Goal: Task Accomplishment & Management: Manage account settings

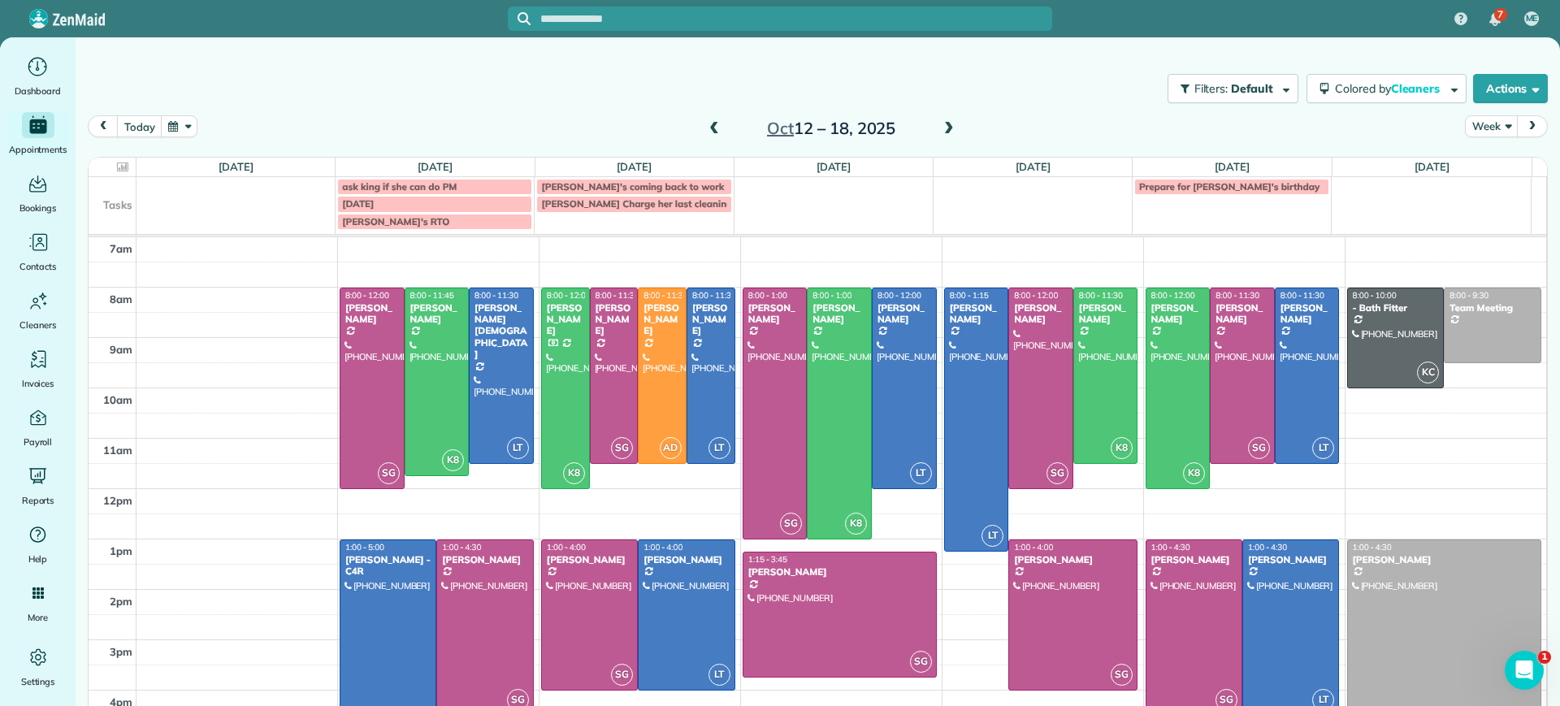
scroll to position [11, 0]
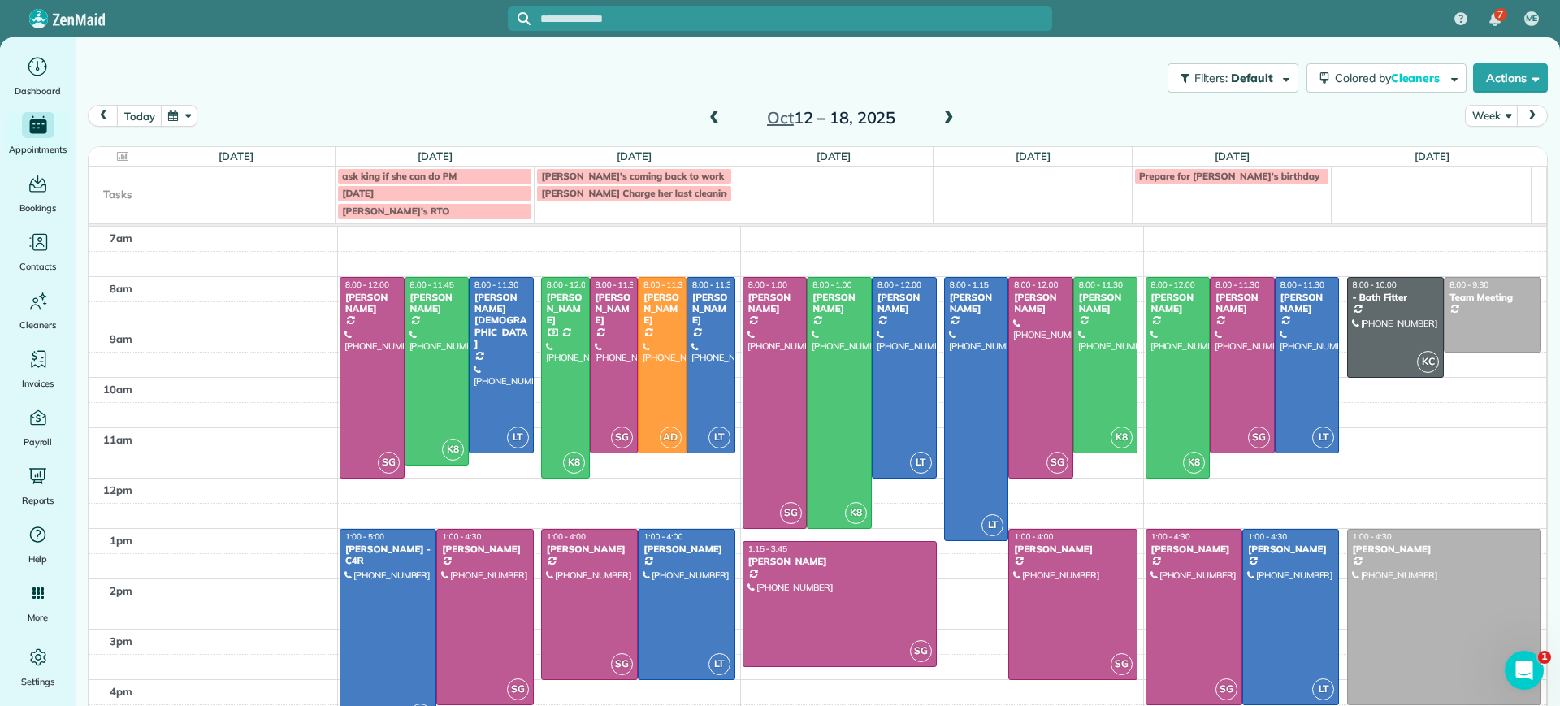
click at [941, 114] on span at bounding box center [949, 118] width 18 height 15
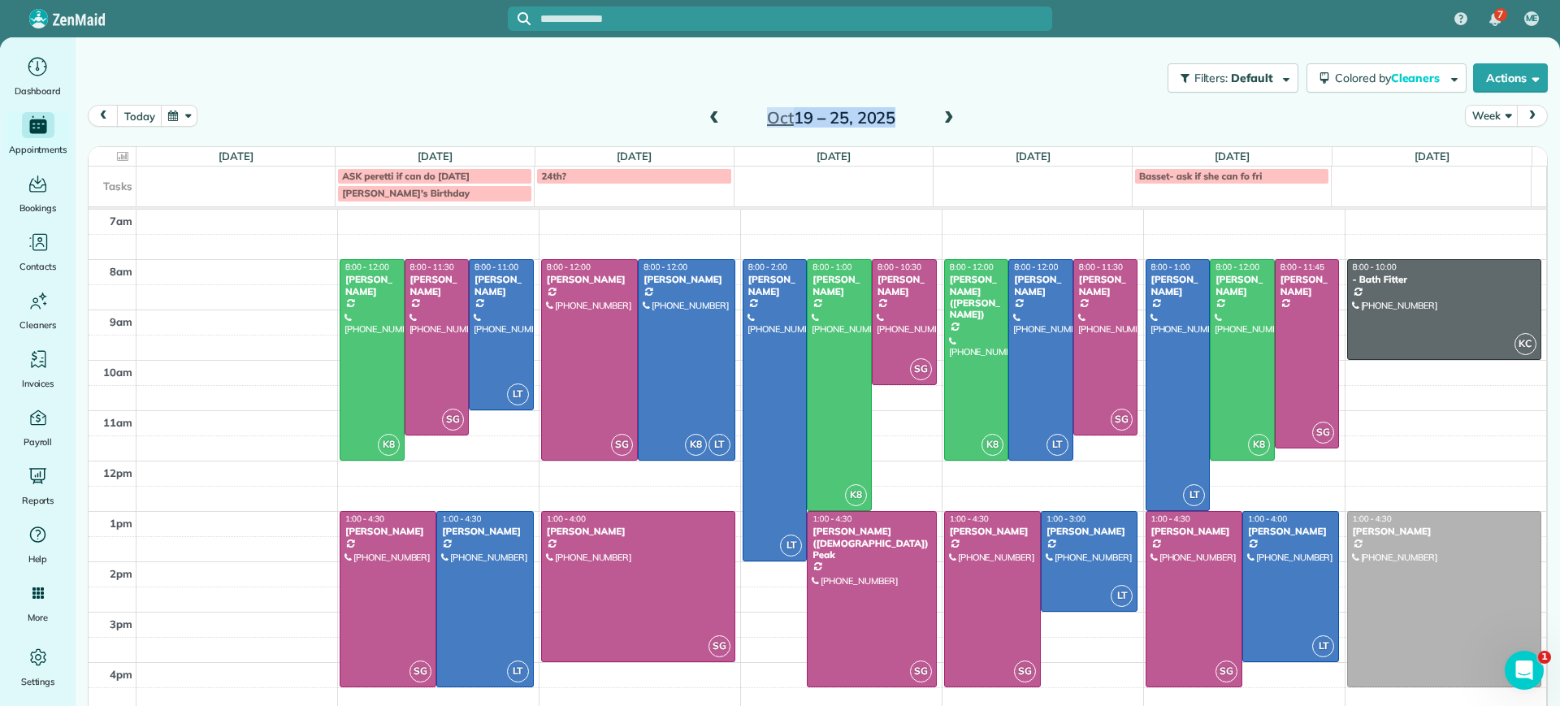
click at [701, 117] on div "[DATE] – [DATE]" at bounding box center [831, 118] width 260 height 26
click at [705, 111] on span at bounding box center [714, 118] width 18 height 15
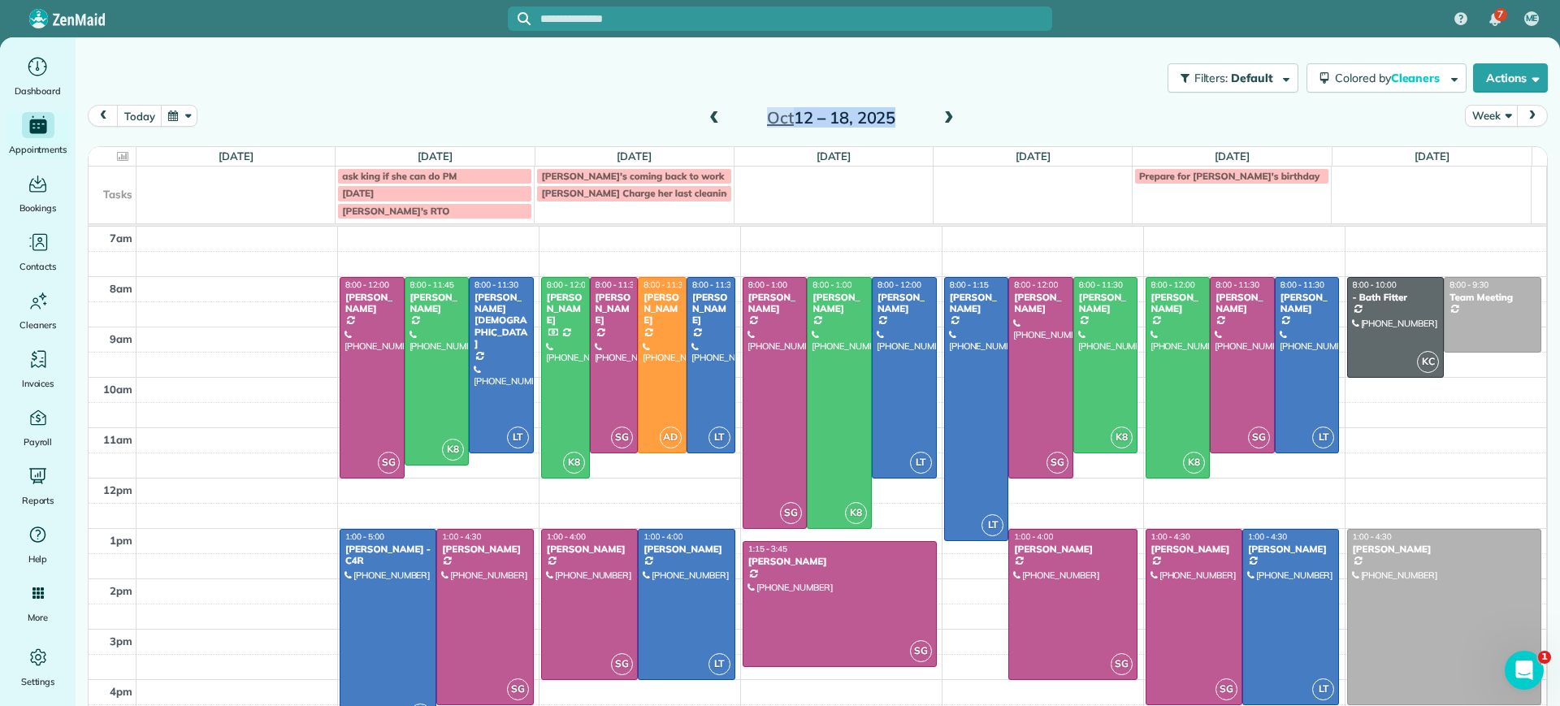
click at [706, 117] on span at bounding box center [714, 118] width 18 height 15
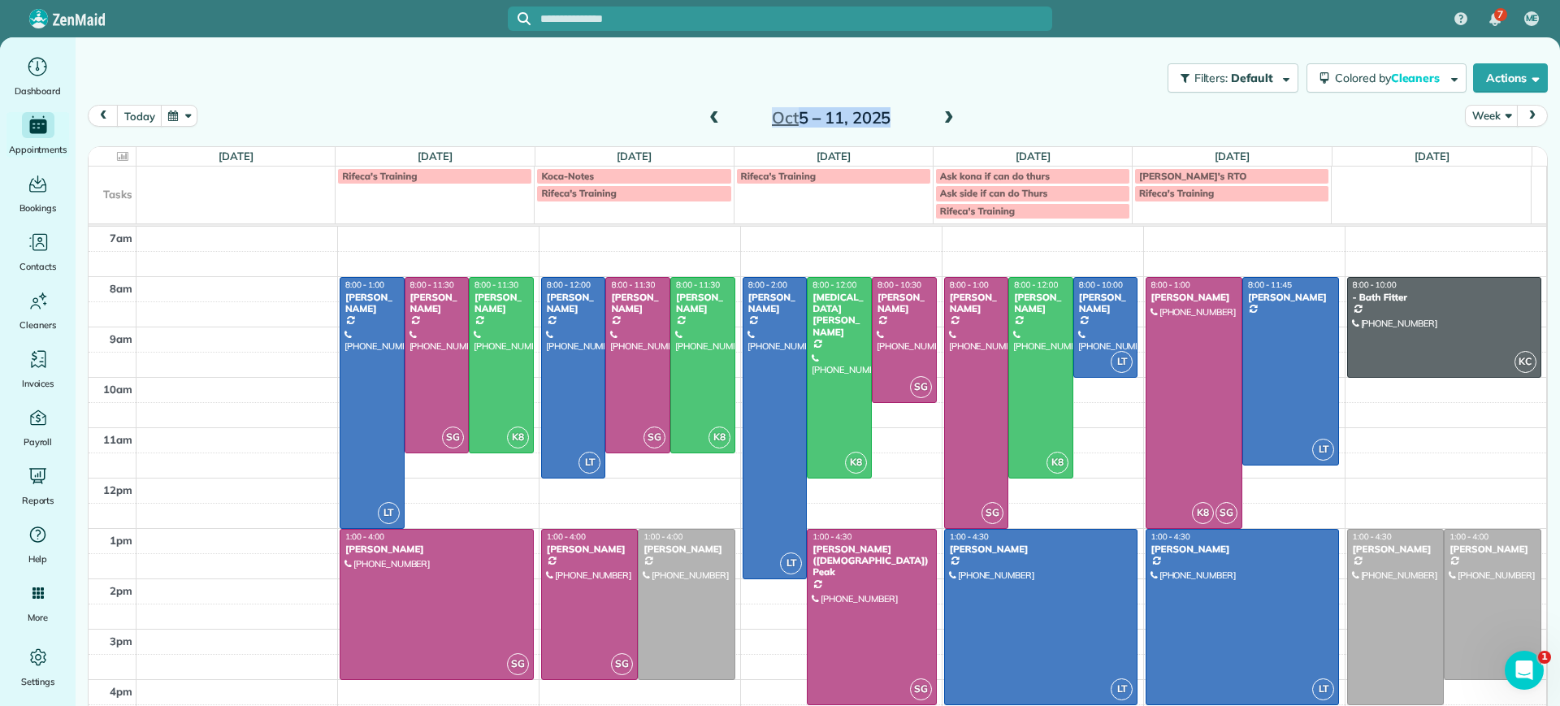
click at [943, 114] on span at bounding box center [949, 118] width 18 height 15
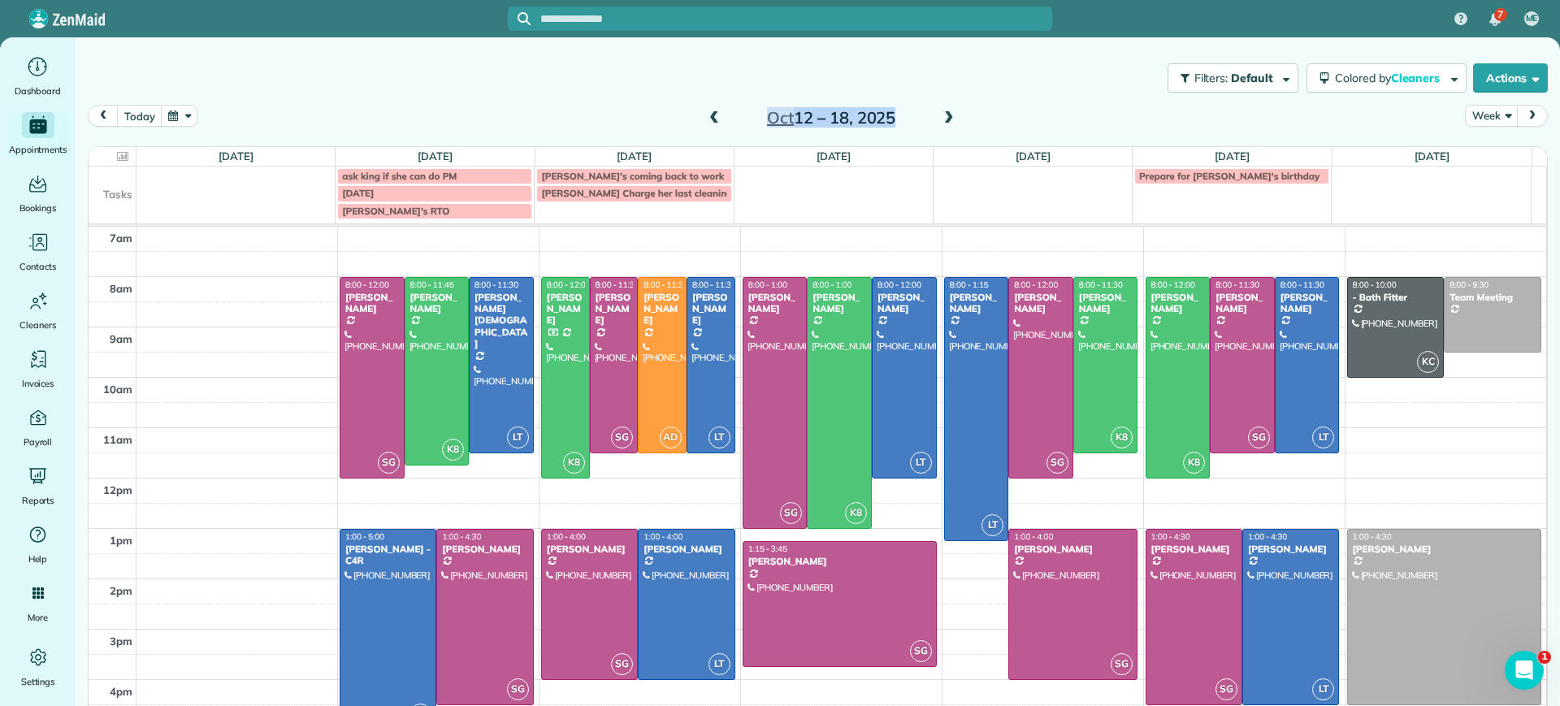
click at [962, 110] on div "[DATE] Week [DATE] – [DATE]" at bounding box center [818, 120] width 1460 height 31
click at [943, 121] on span at bounding box center [949, 118] width 18 height 15
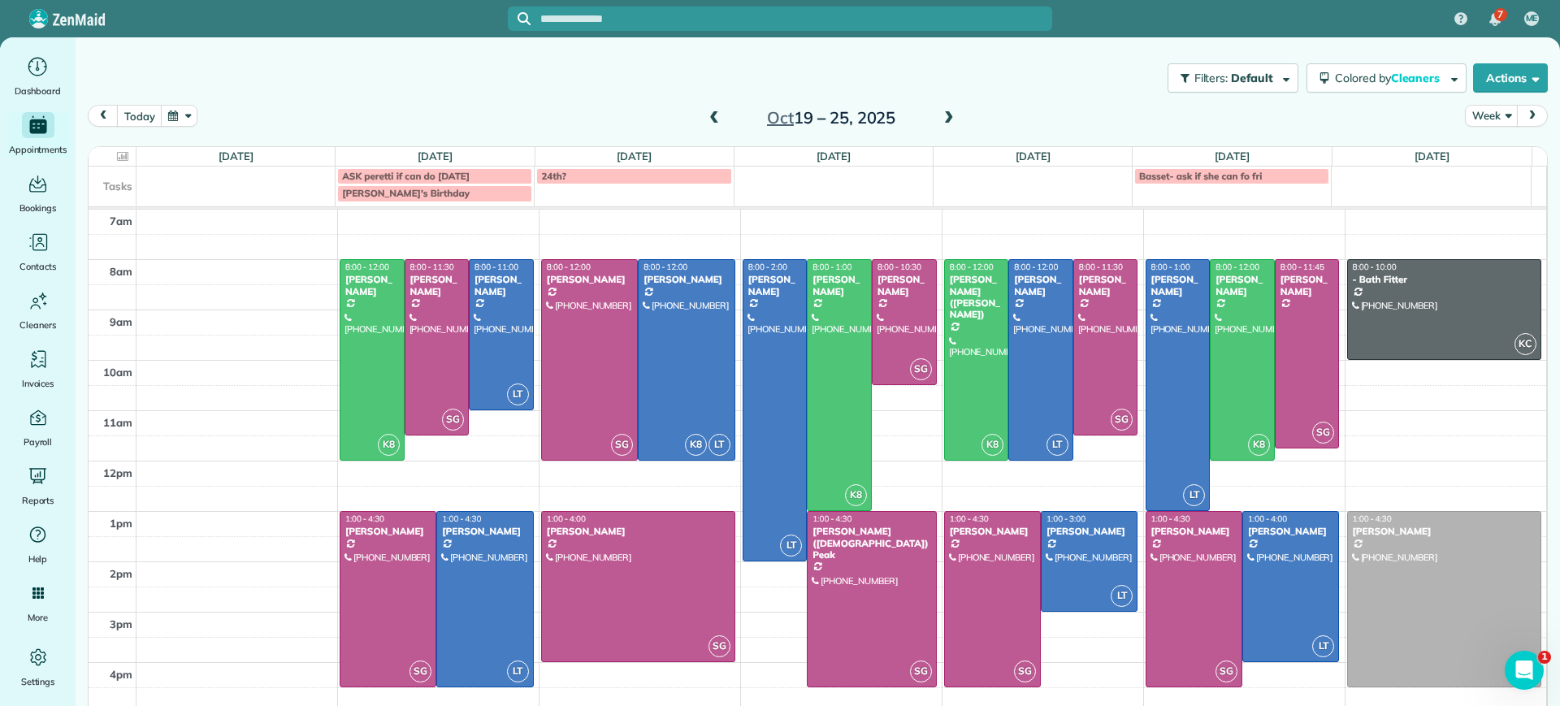
click at [941, 115] on span at bounding box center [949, 118] width 18 height 15
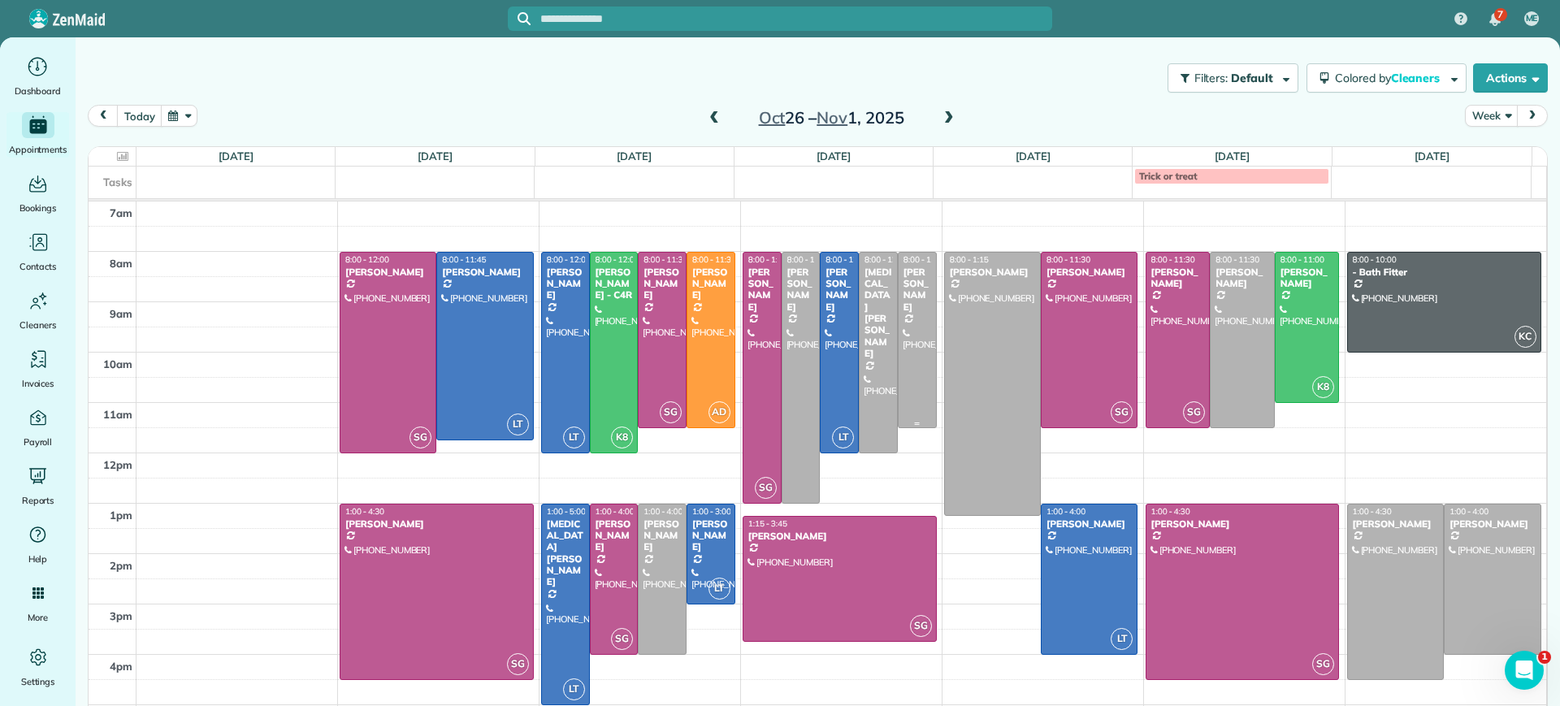
scroll to position [0, 0]
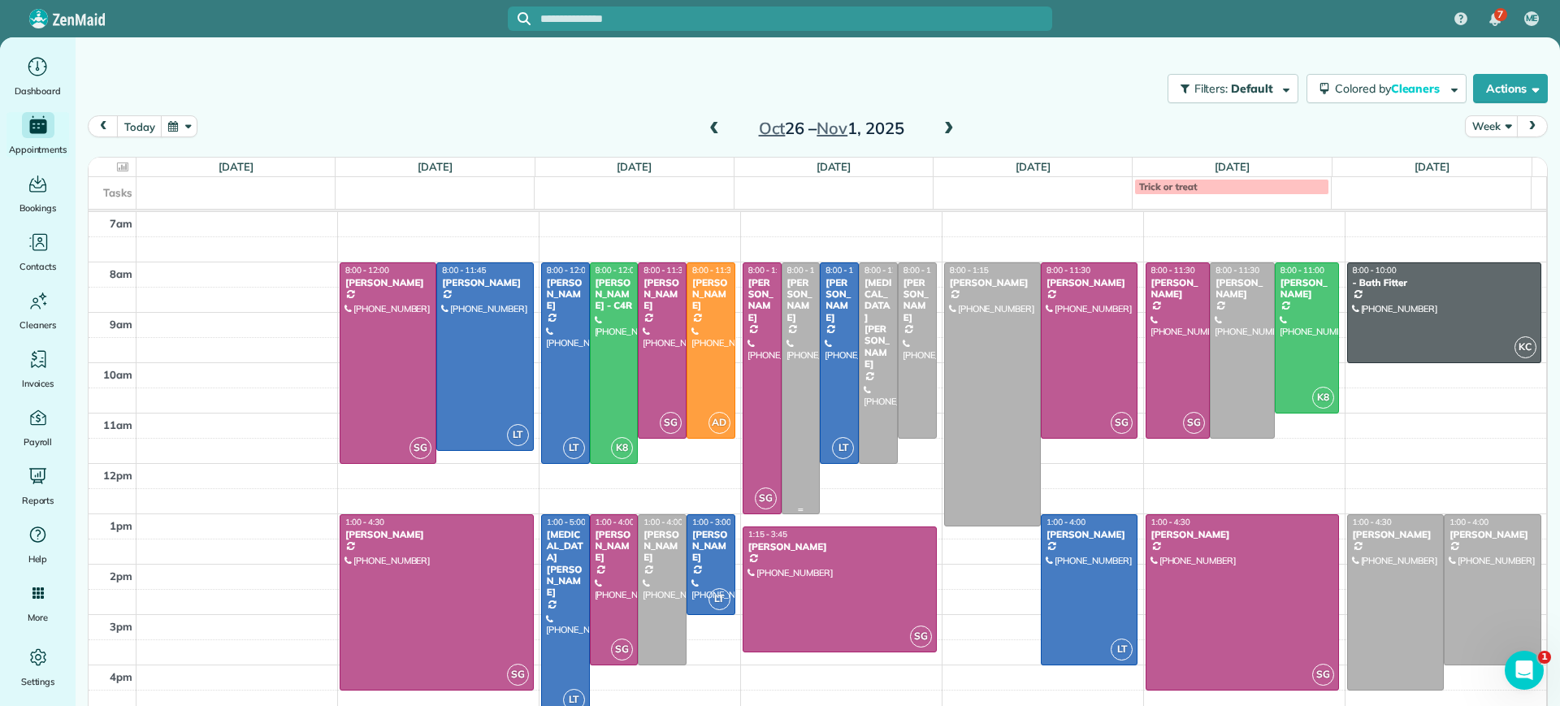
click at [784, 351] on div at bounding box center [800, 388] width 37 height 250
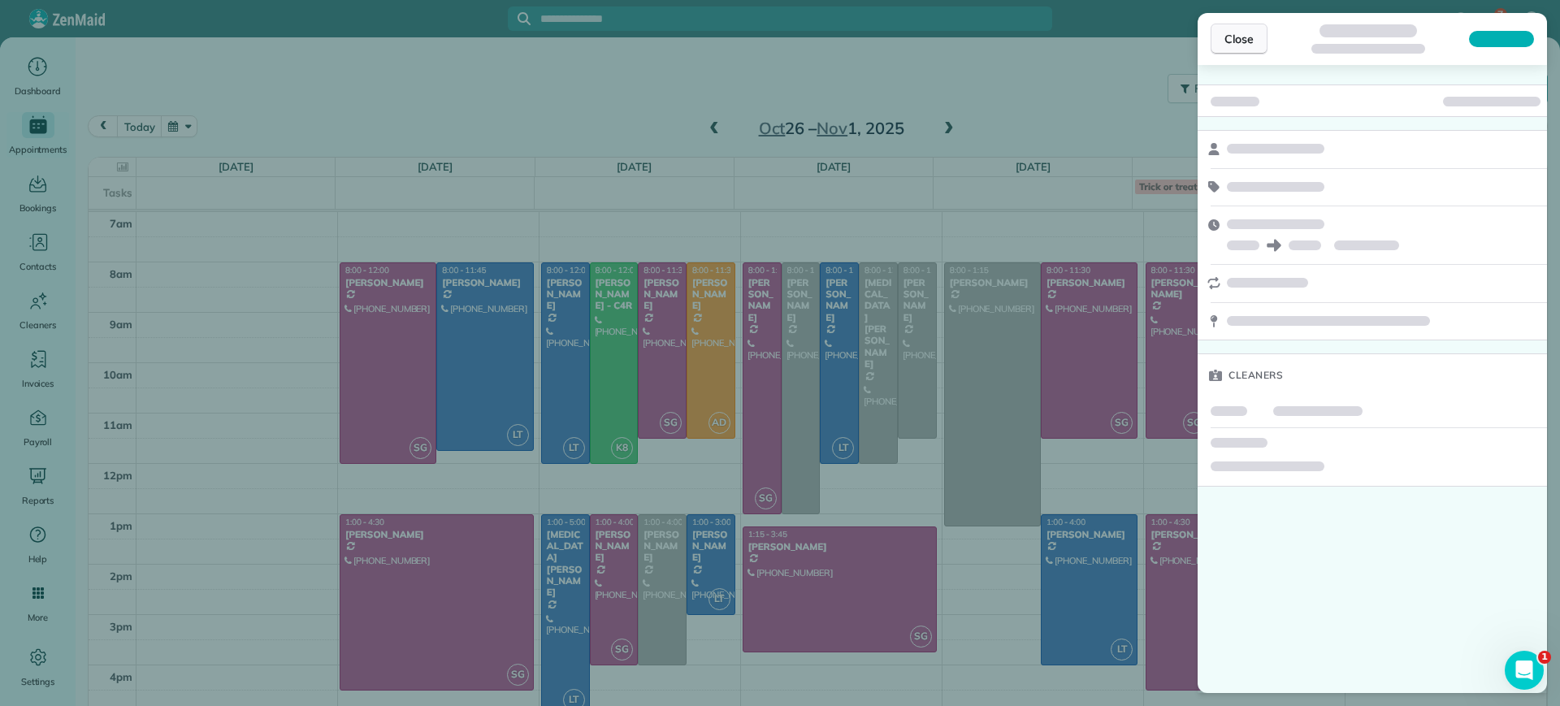
click at [1229, 43] on span "Close" at bounding box center [1238, 39] width 29 height 16
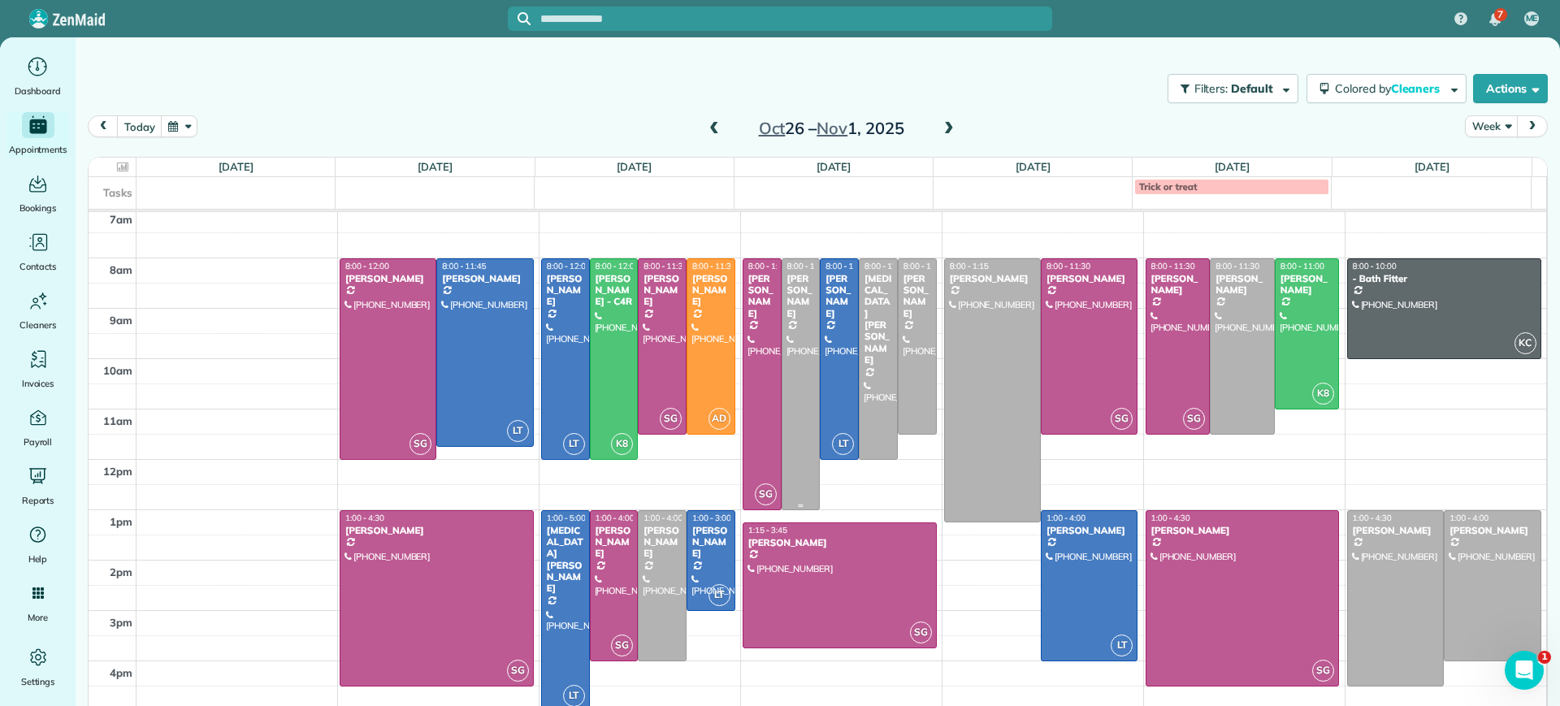
click at [782, 466] on div at bounding box center [800, 384] width 37 height 250
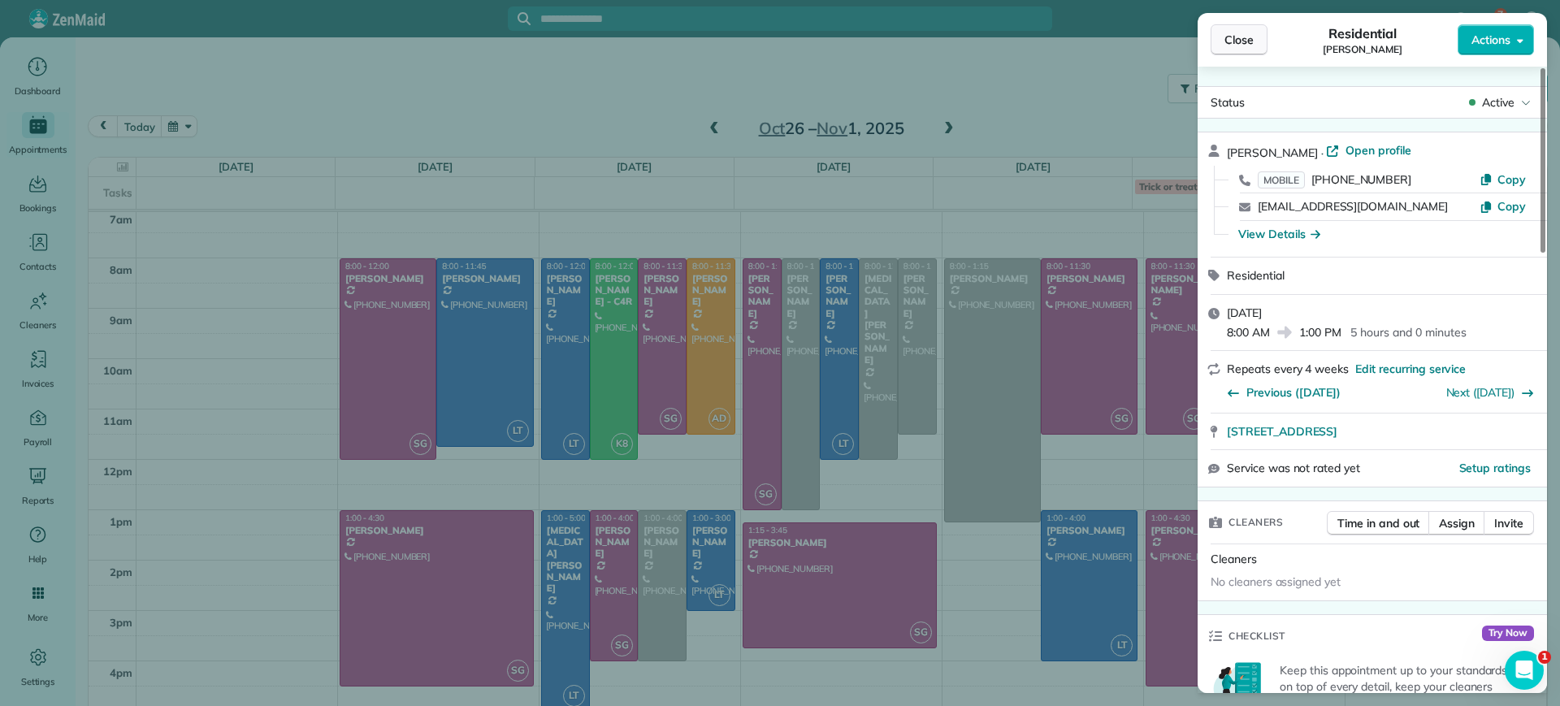
click at [1241, 41] on span "Close" at bounding box center [1238, 40] width 29 height 16
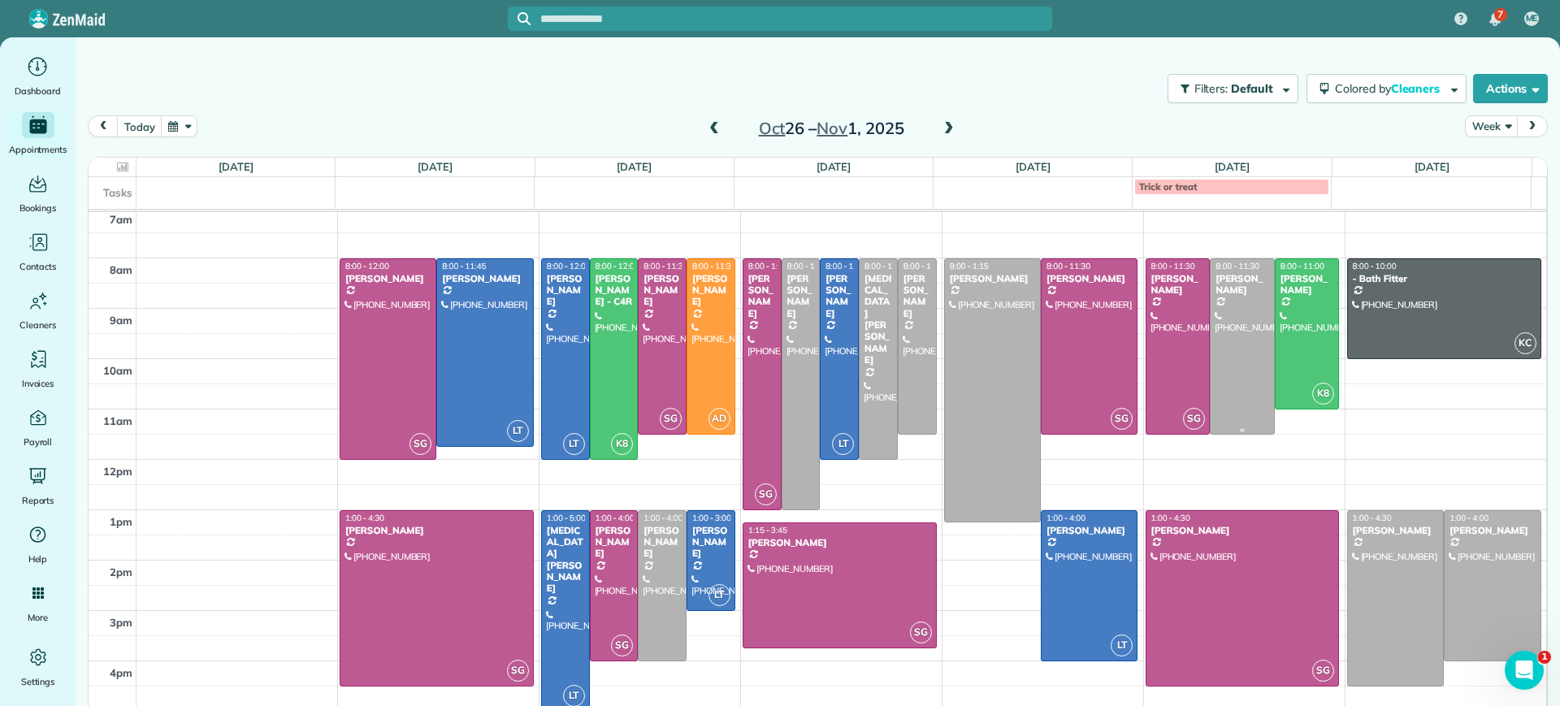
click at [1229, 406] on div at bounding box center [1241, 346] width 63 height 175
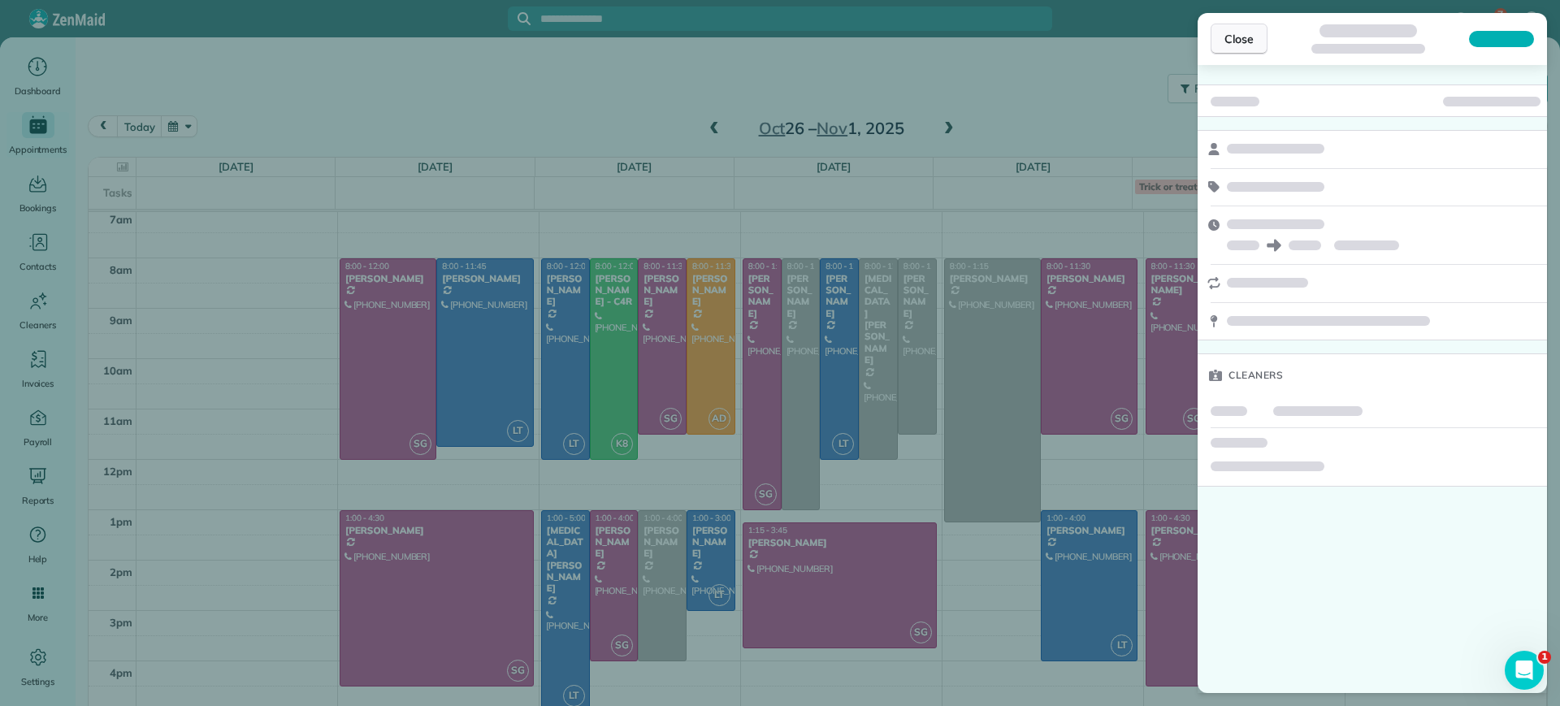
click at [1244, 41] on span "Close" at bounding box center [1238, 39] width 29 height 16
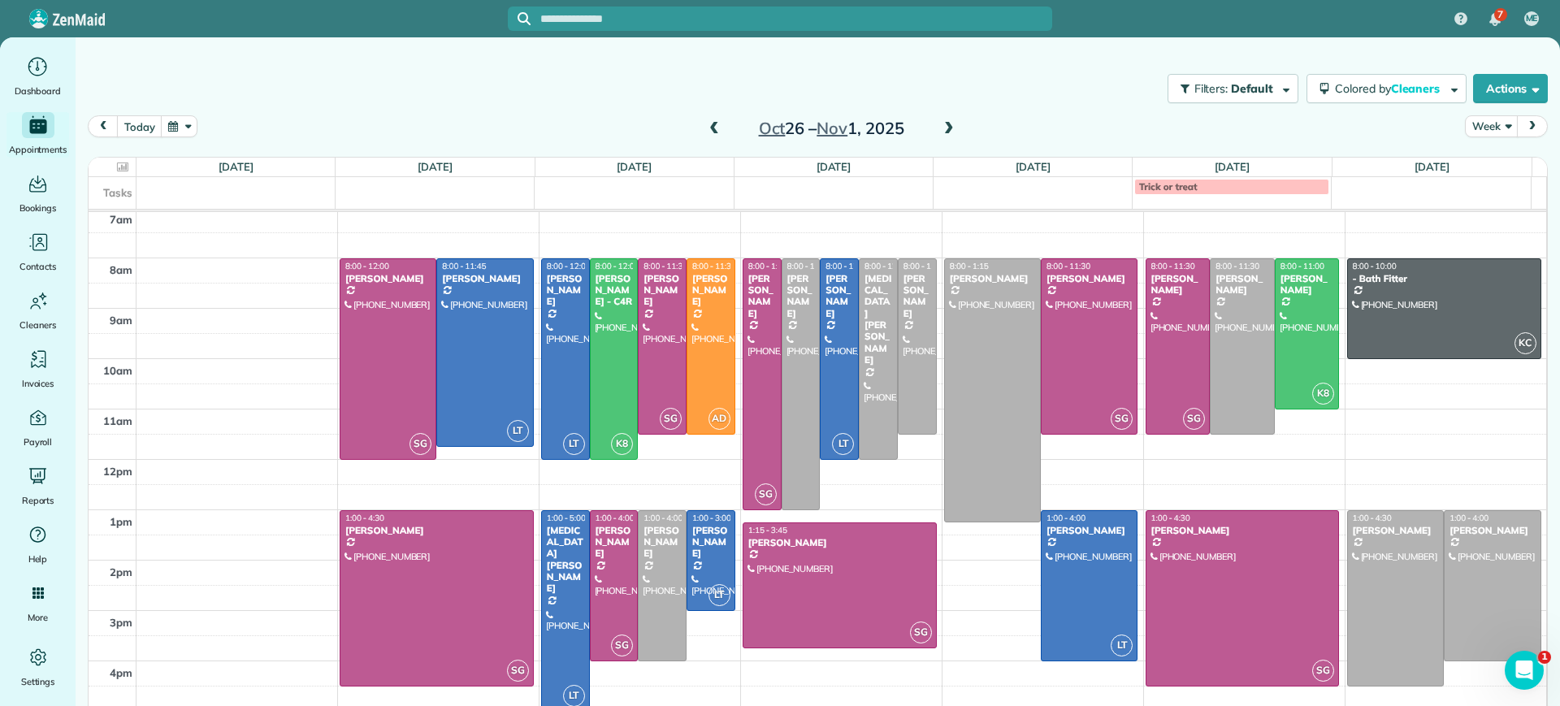
click at [705, 132] on span at bounding box center [714, 129] width 18 height 15
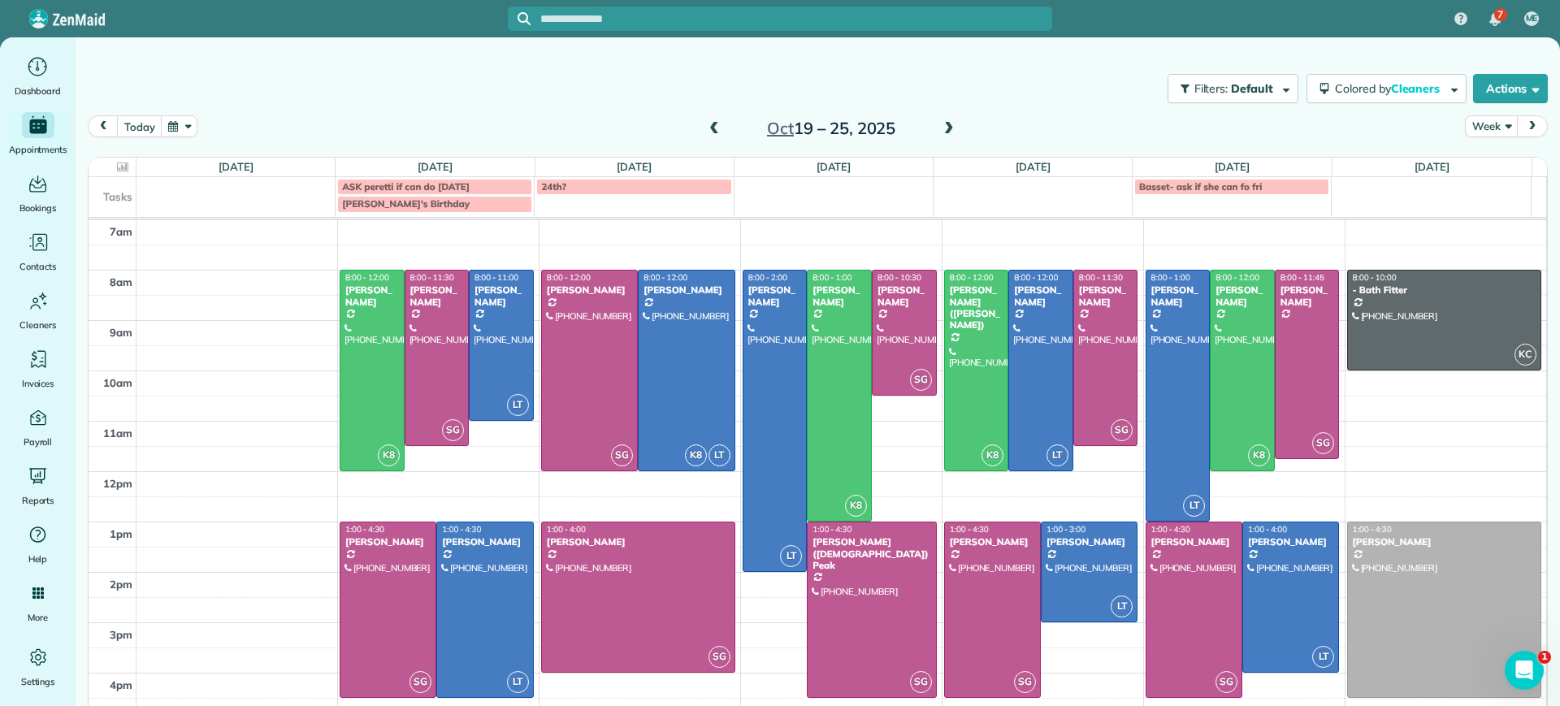
click at [978, 138] on div "[DATE] Week [DATE] – [DATE]" at bounding box center [818, 130] width 1460 height 31
click at [707, 134] on span at bounding box center [714, 129] width 18 height 15
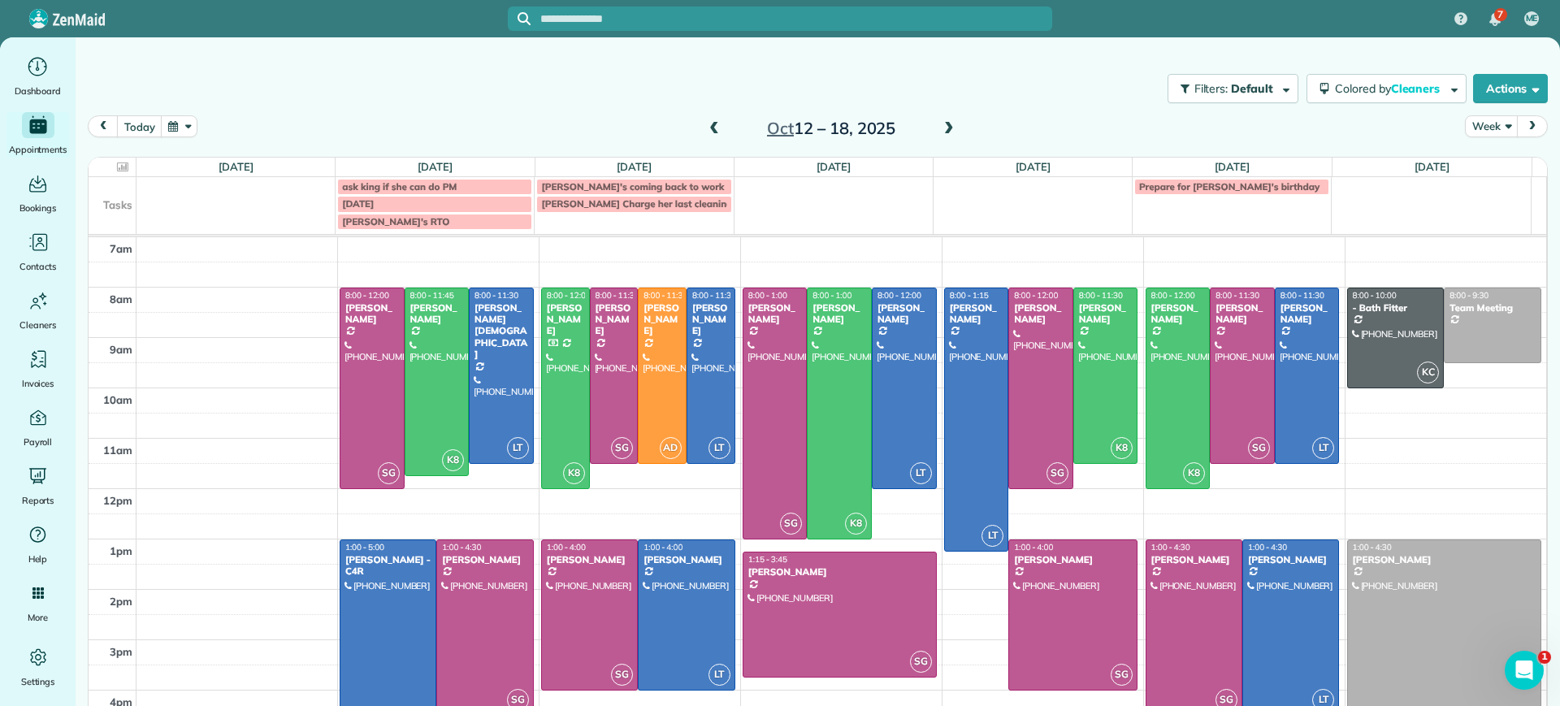
click at [710, 131] on span at bounding box center [714, 129] width 18 height 15
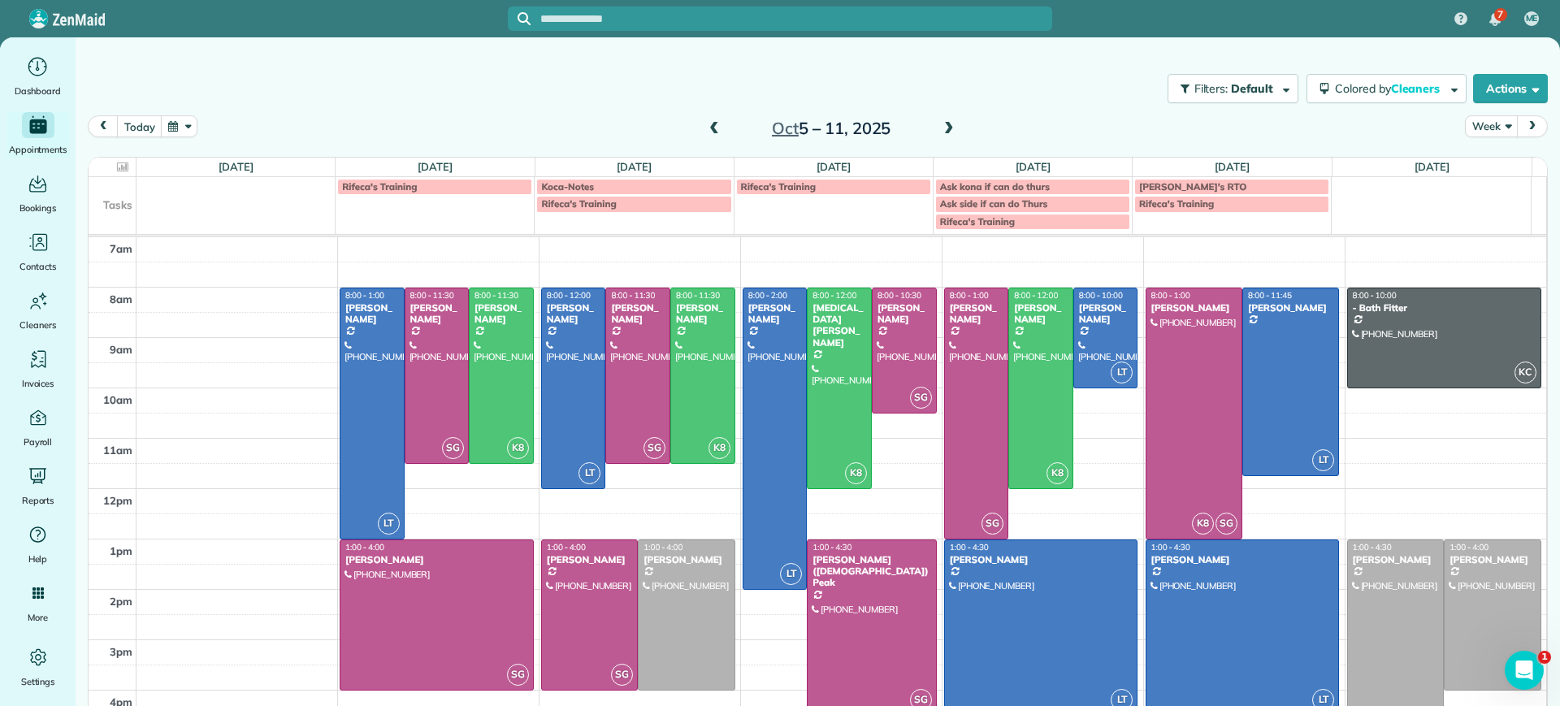
click at [940, 129] on span at bounding box center [949, 129] width 18 height 15
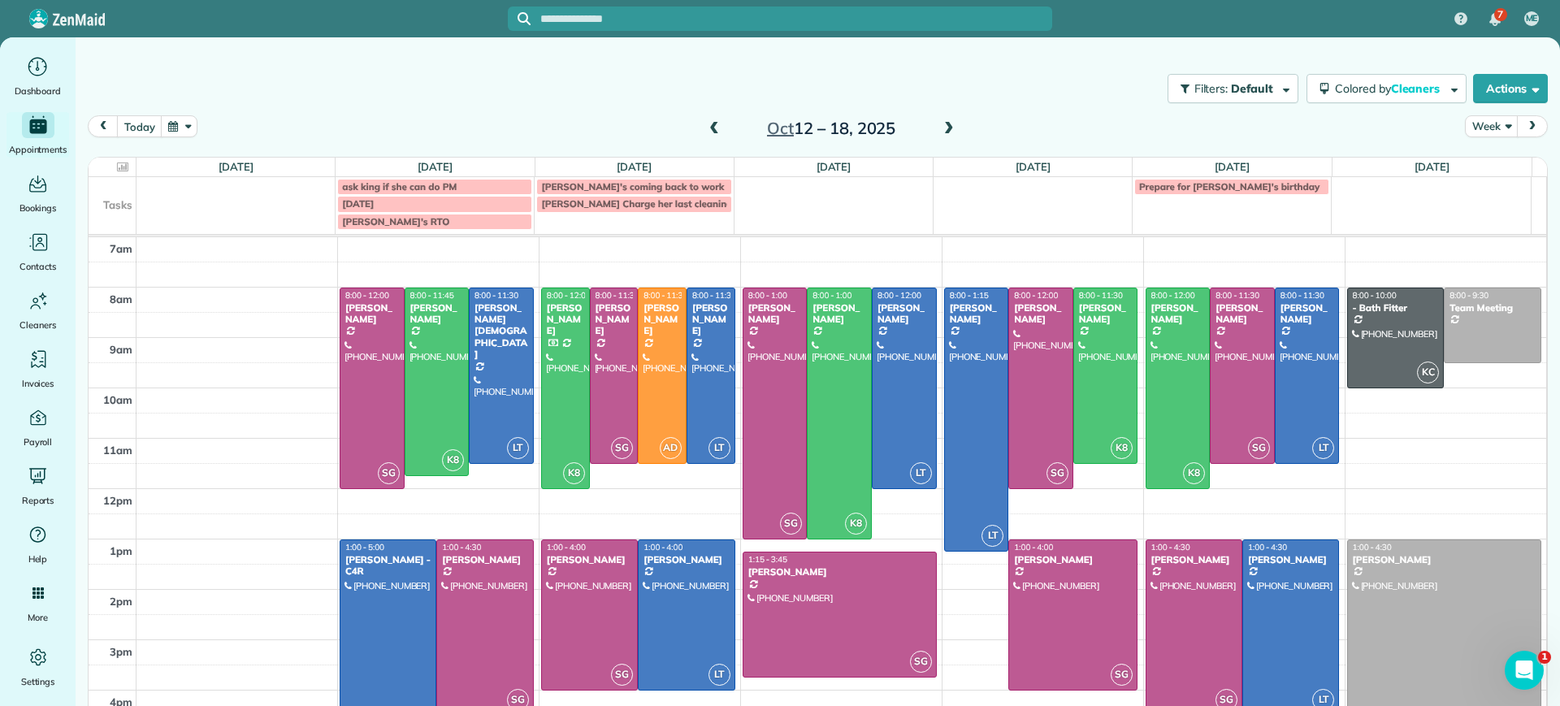
click at [705, 131] on span at bounding box center [714, 129] width 18 height 15
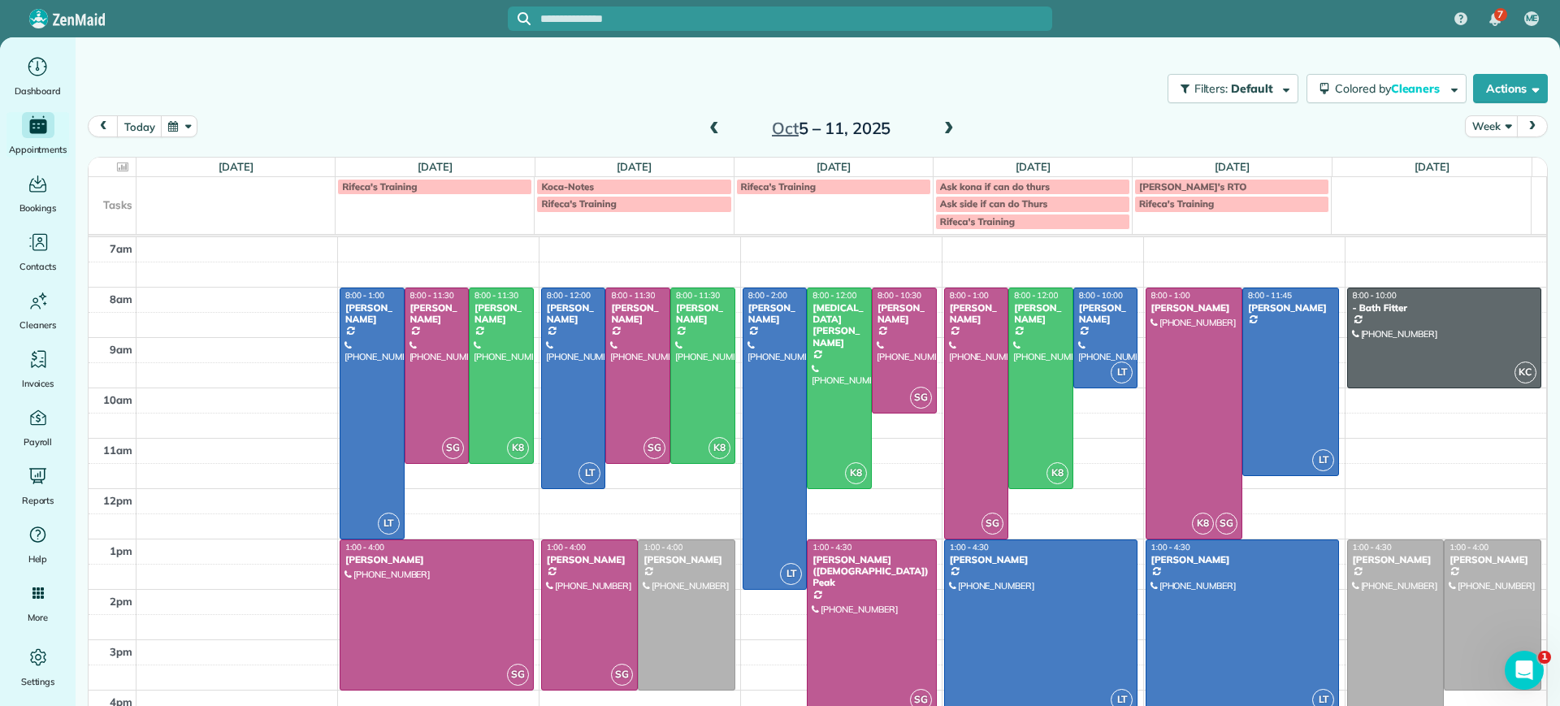
click at [928, 129] on div "[DATE] – [DATE]" at bounding box center [831, 128] width 260 height 26
click at [945, 120] on span at bounding box center [949, 129] width 18 height 24
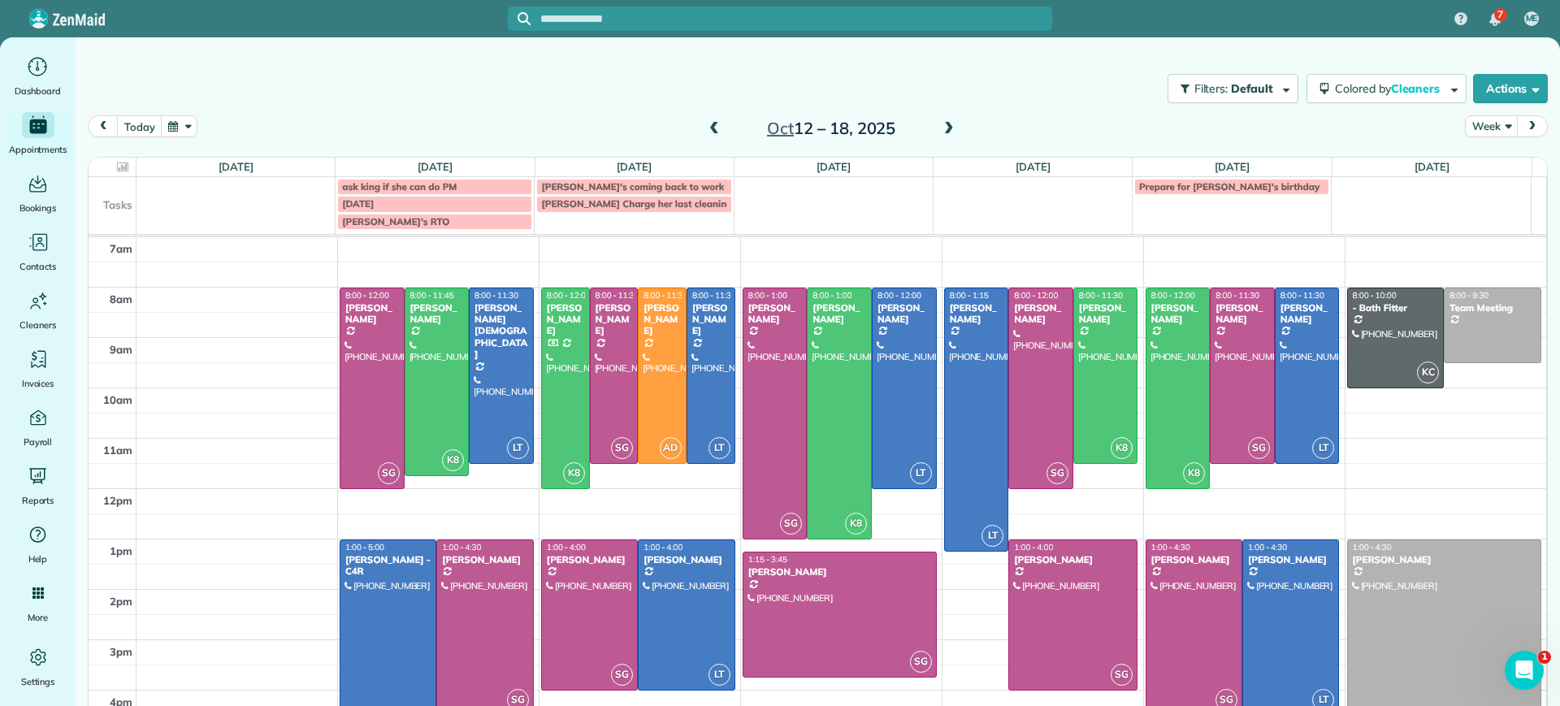
click at [705, 126] on span at bounding box center [714, 129] width 18 height 15
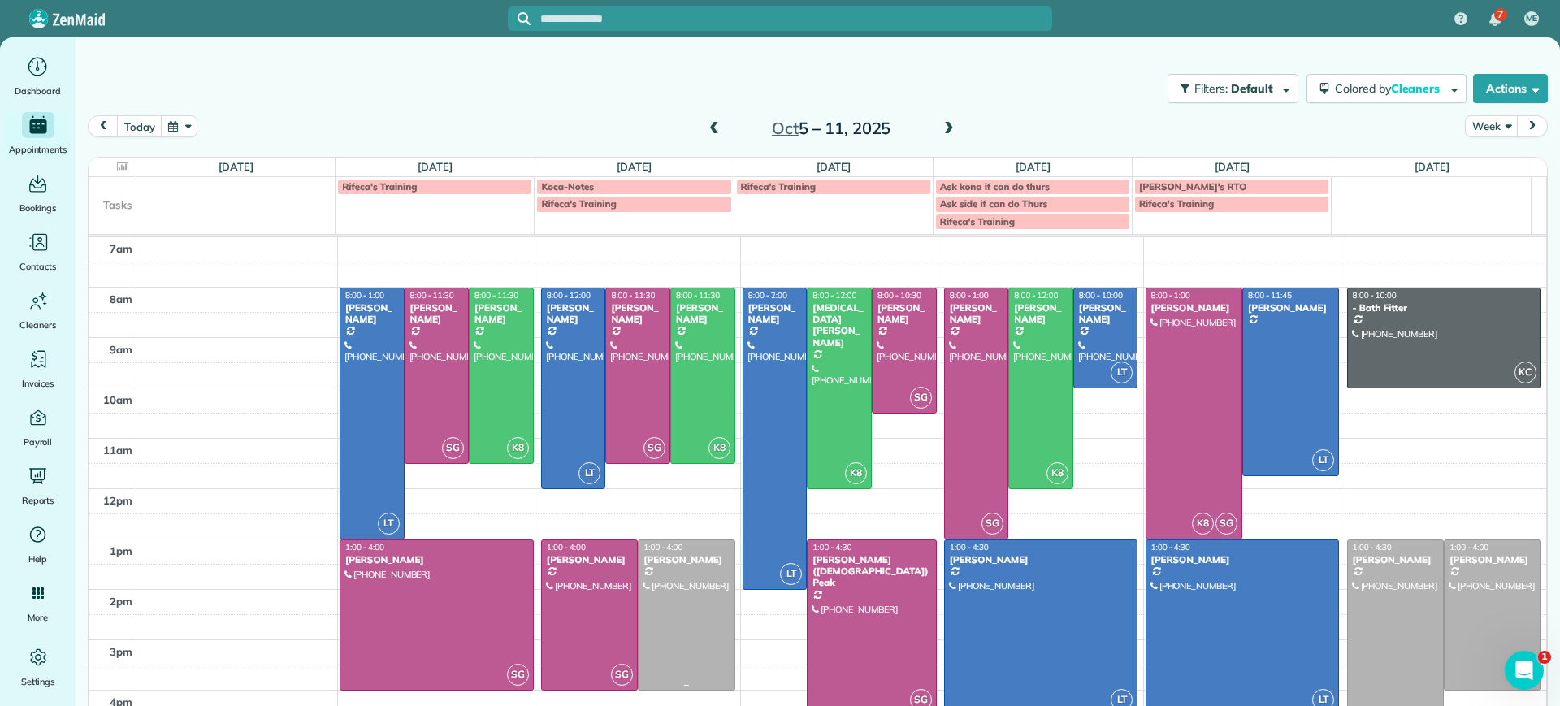
click at [638, 622] on div at bounding box center [685, 614] width 95 height 149
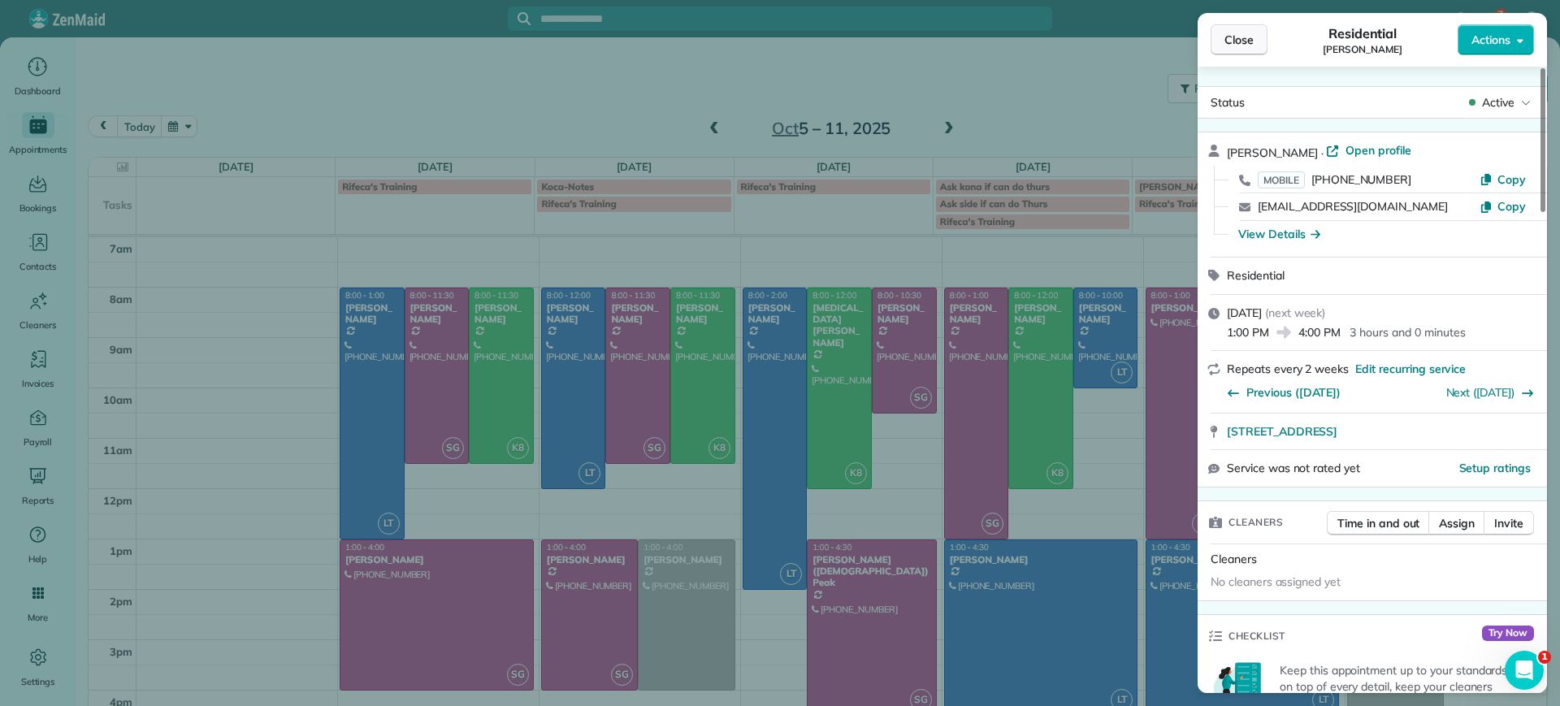
drag, startPoint x: 1236, startPoint y: 58, endPoint x: 1238, endPoint y: 46, distance: 12.3
click at [1236, 56] on div "Close Residential [PERSON_NAME] Actions" at bounding box center [1371, 40] width 349 height 54
click at [1238, 45] on span "Close" at bounding box center [1238, 40] width 29 height 16
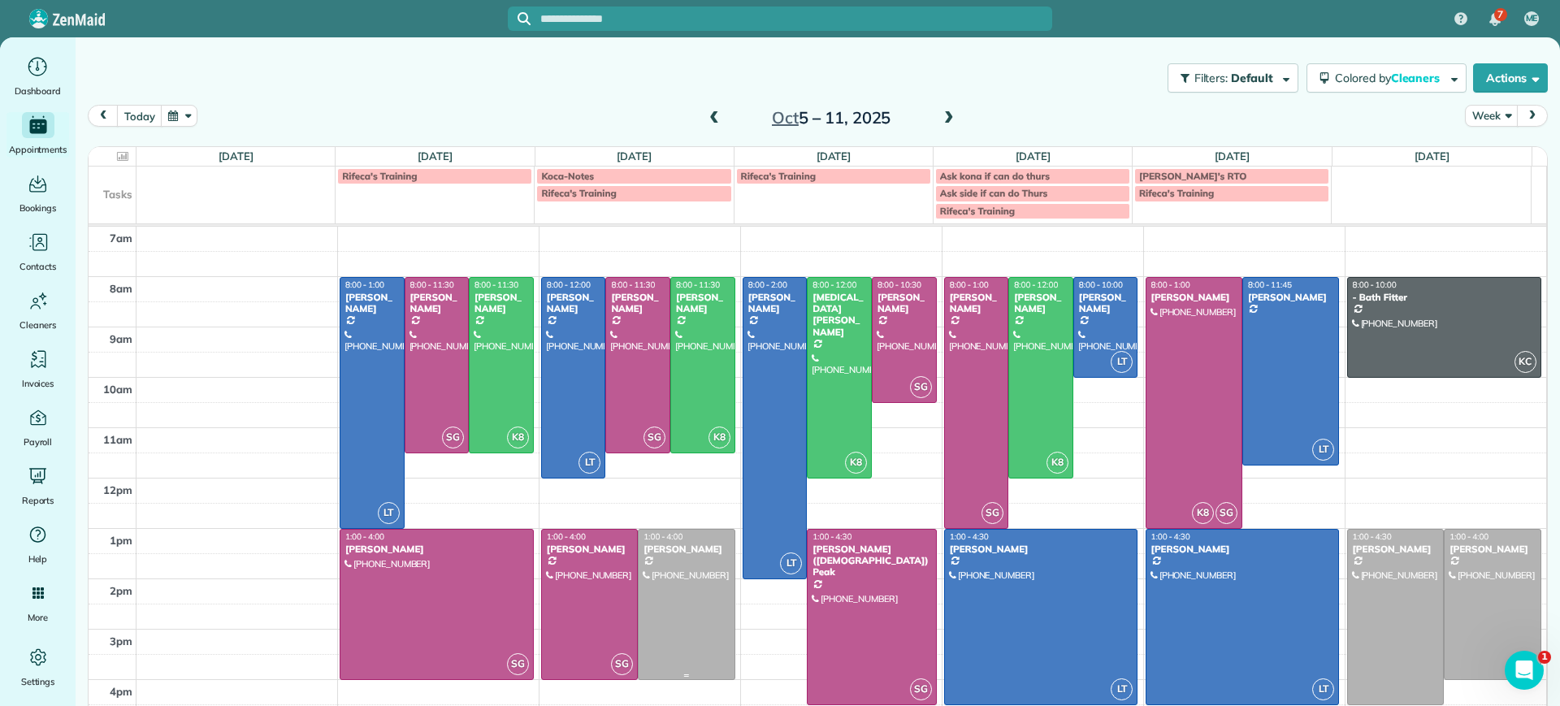
click at [696, 596] on div at bounding box center [685, 604] width 95 height 149
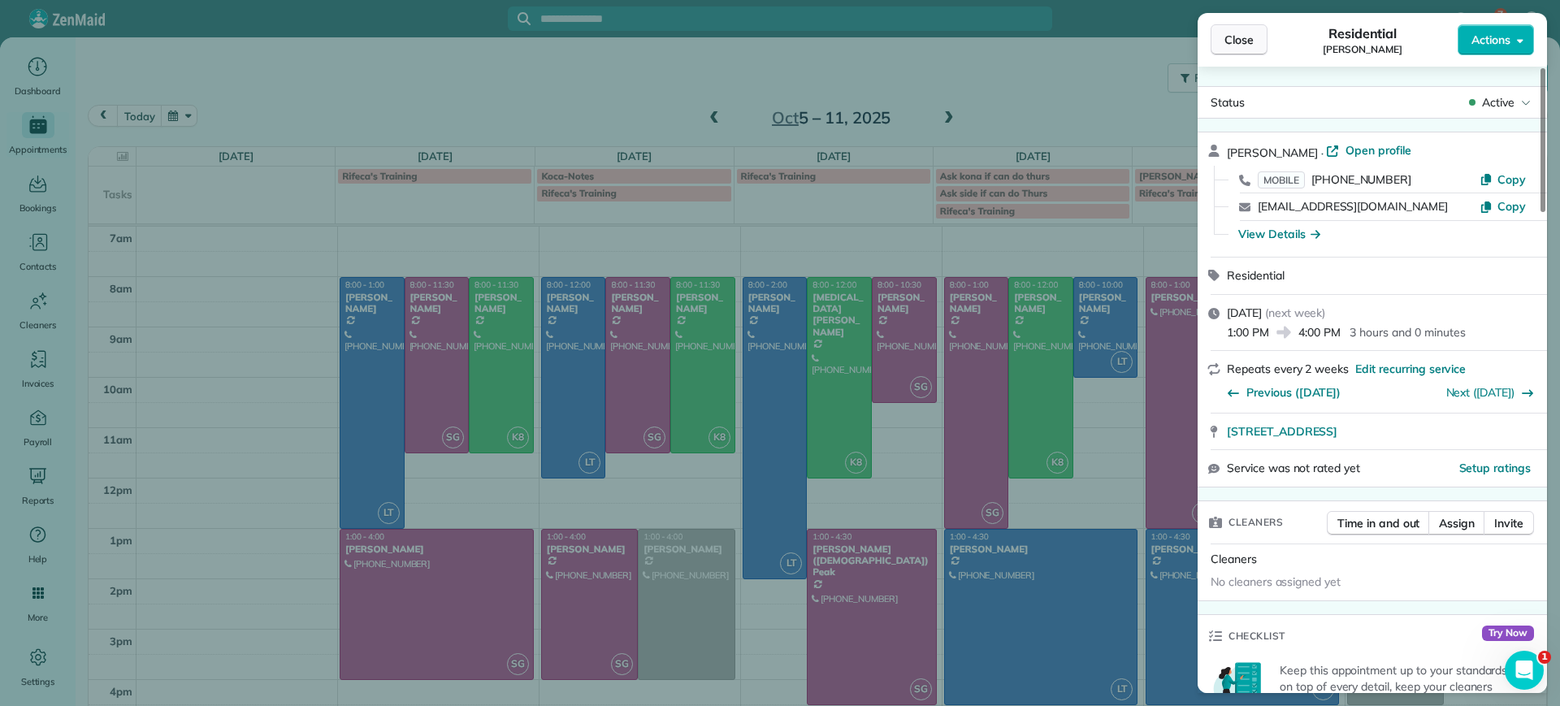
click at [1250, 42] on span "Close" at bounding box center [1238, 40] width 29 height 16
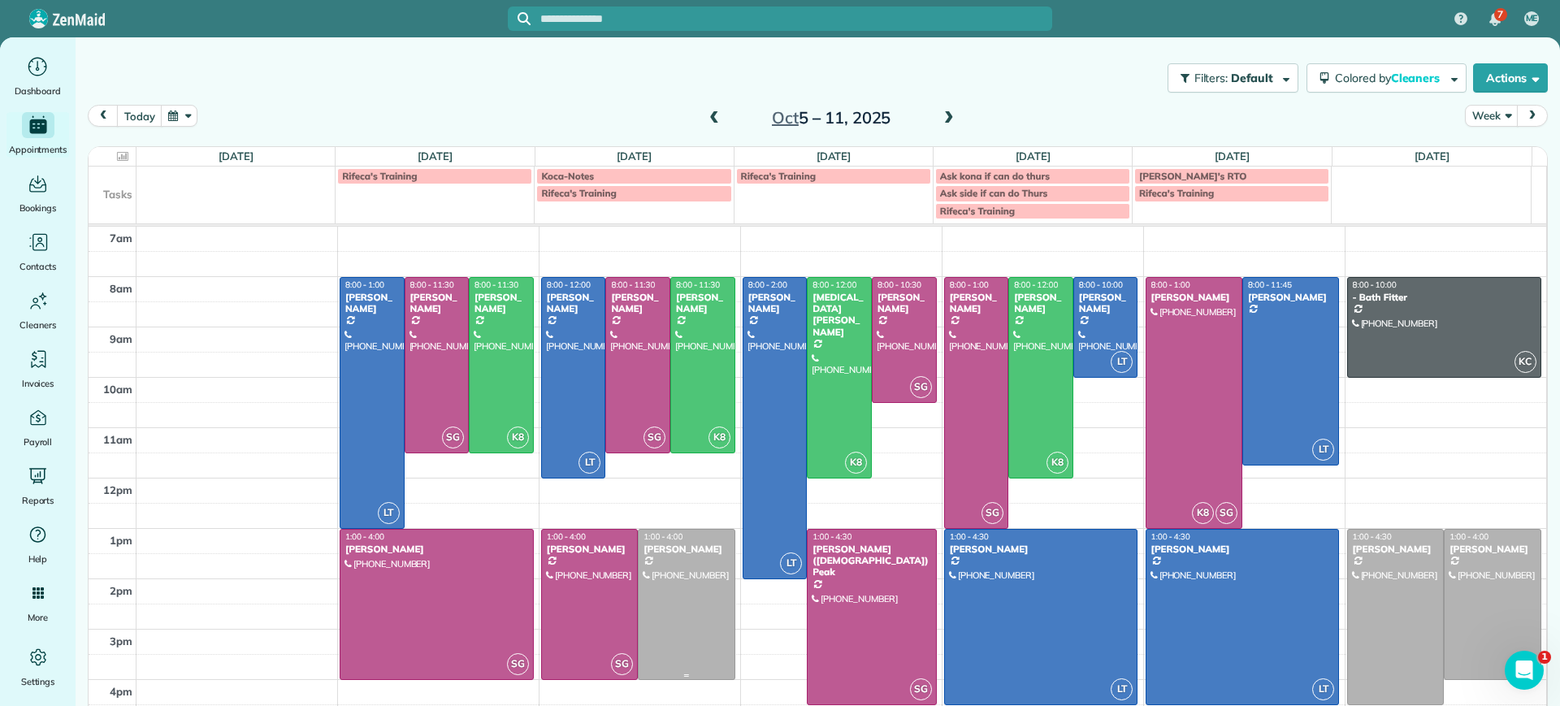
click at [696, 638] on div at bounding box center [685, 604] width 95 height 149
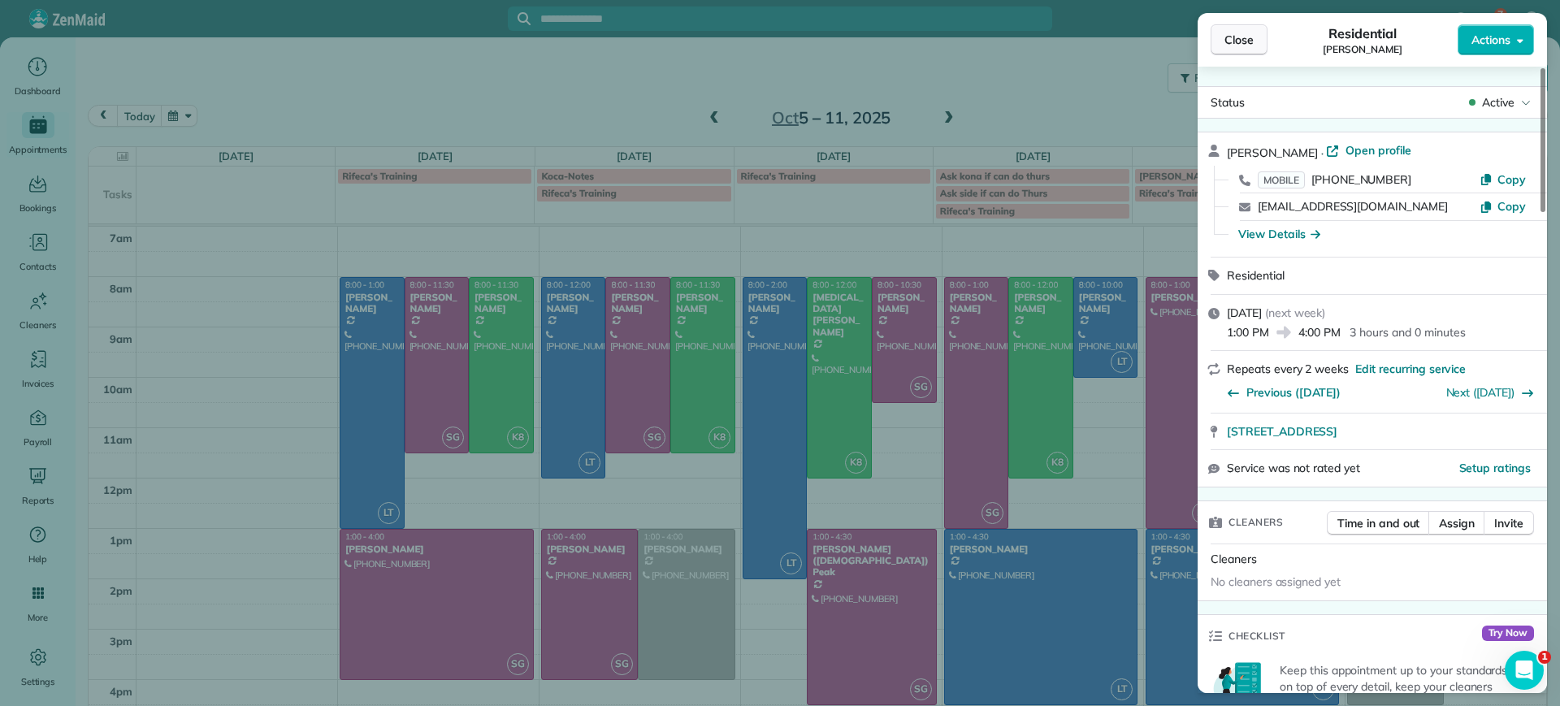
click at [1246, 28] on button "Close" at bounding box center [1238, 39] width 57 height 31
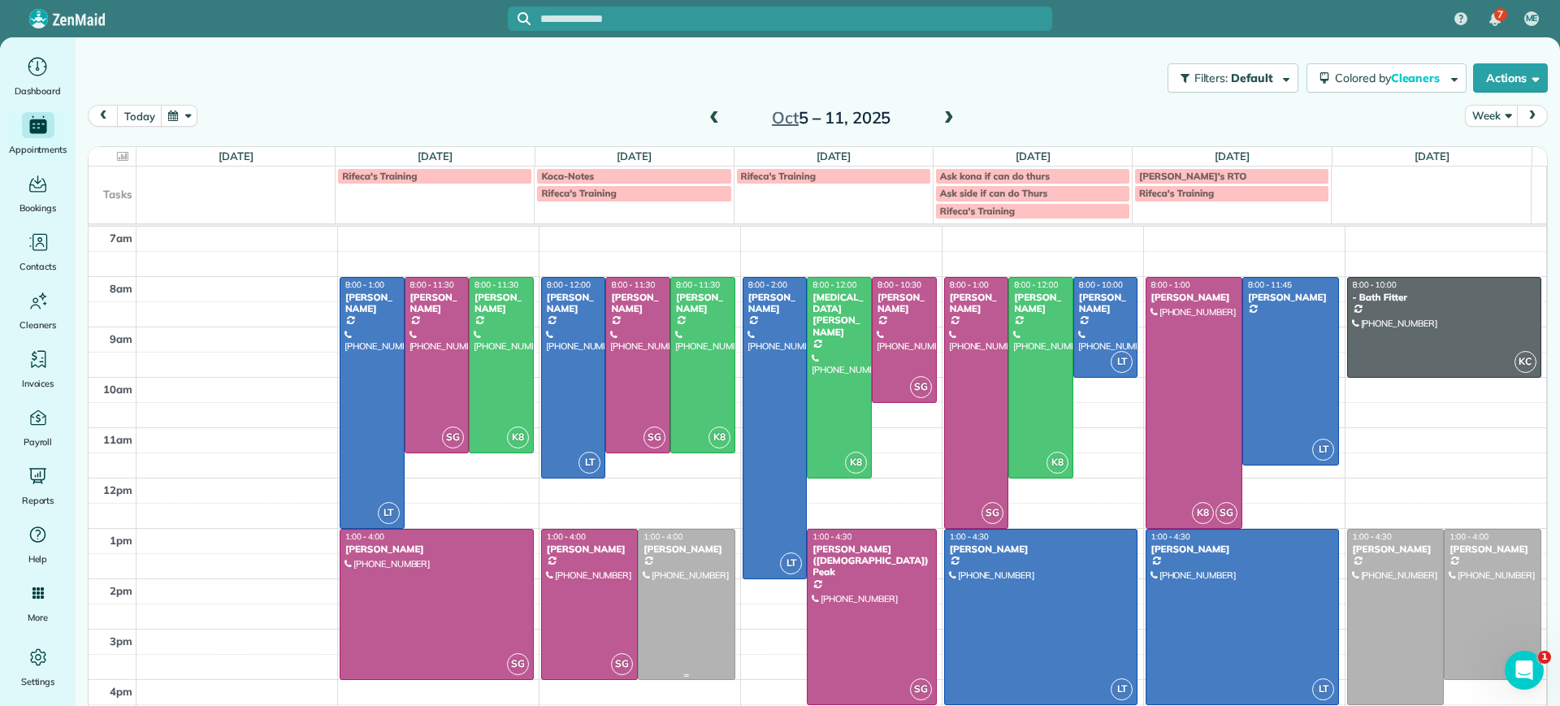
click at [638, 619] on div at bounding box center [685, 604] width 95 height 149
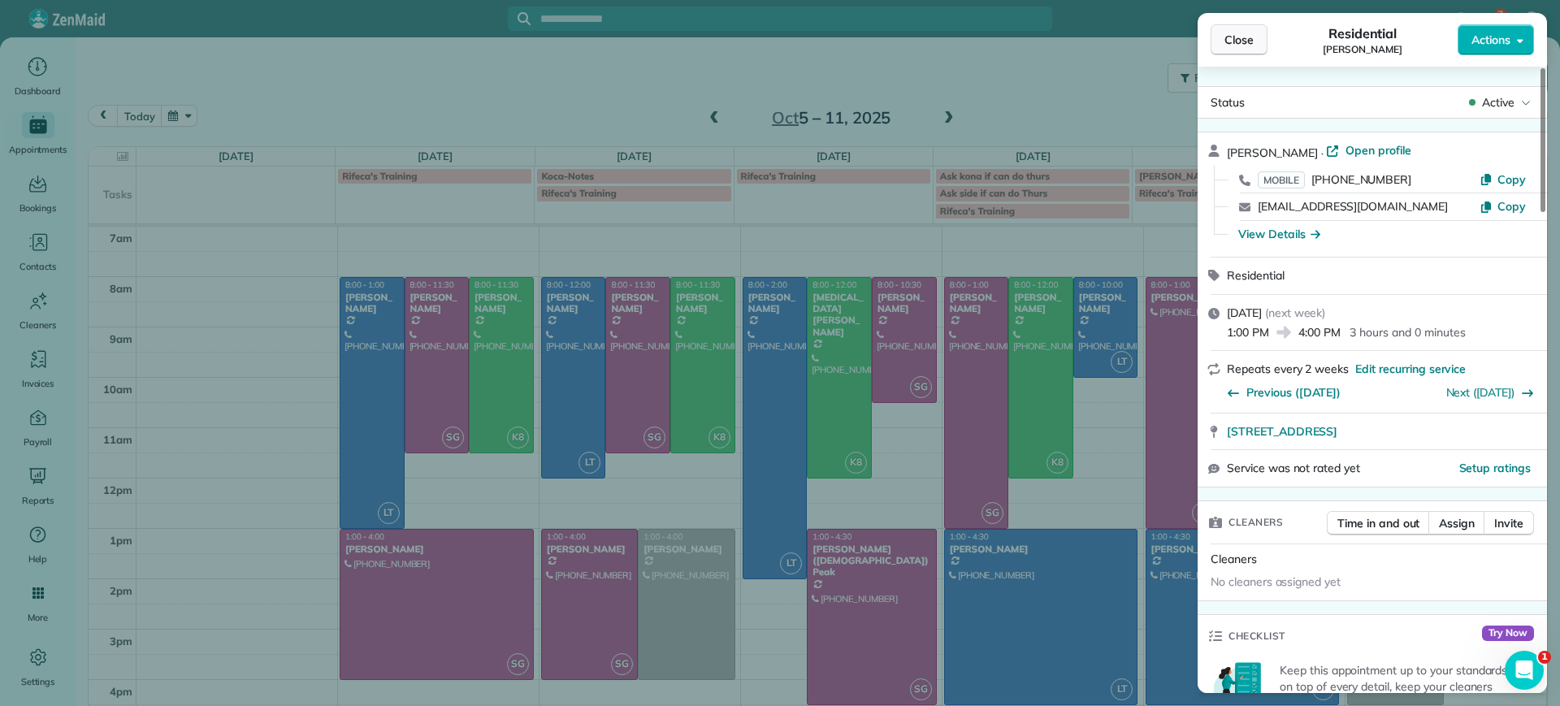
click at [1235, 44] on span "Close" at bounding box center [1238, 40] width 29 height 16
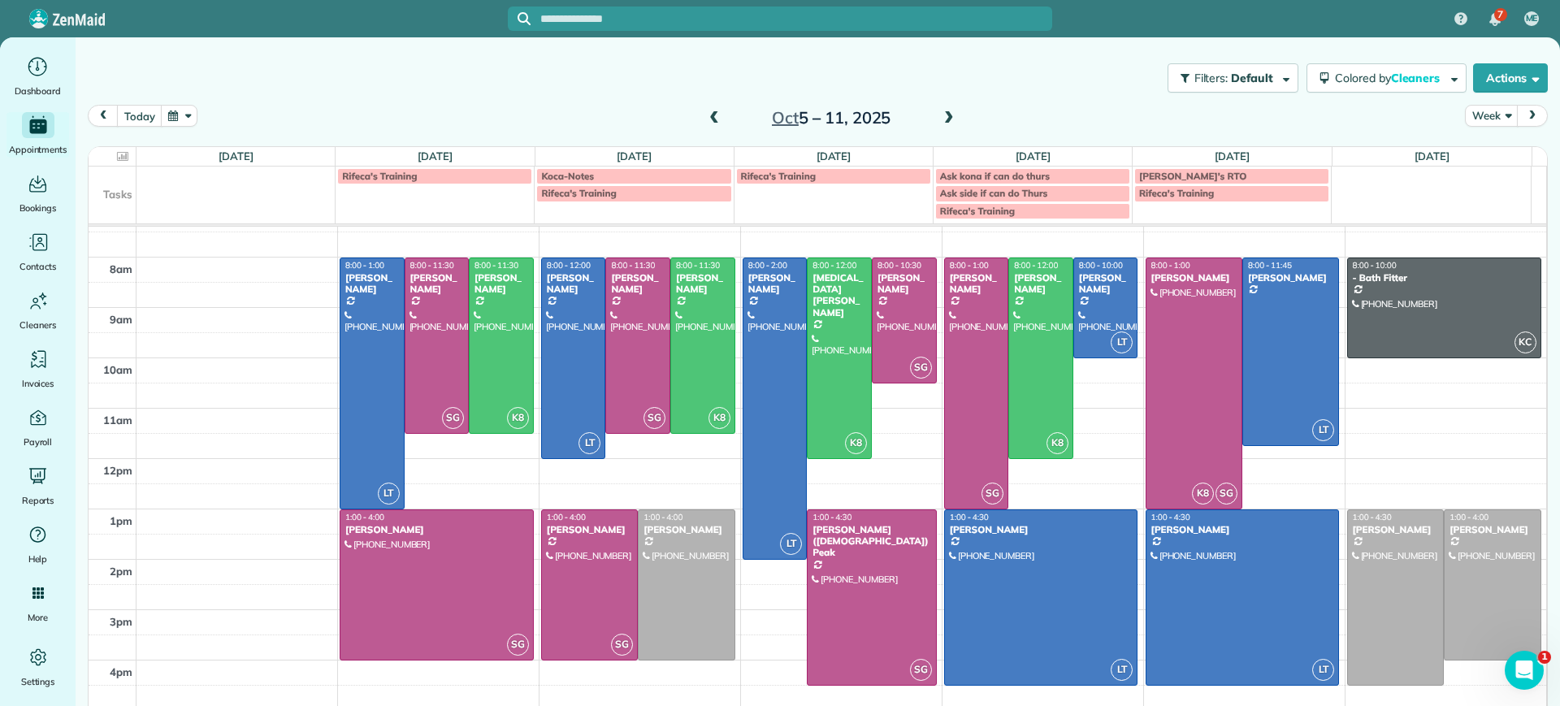
scroll to position [29, 0]
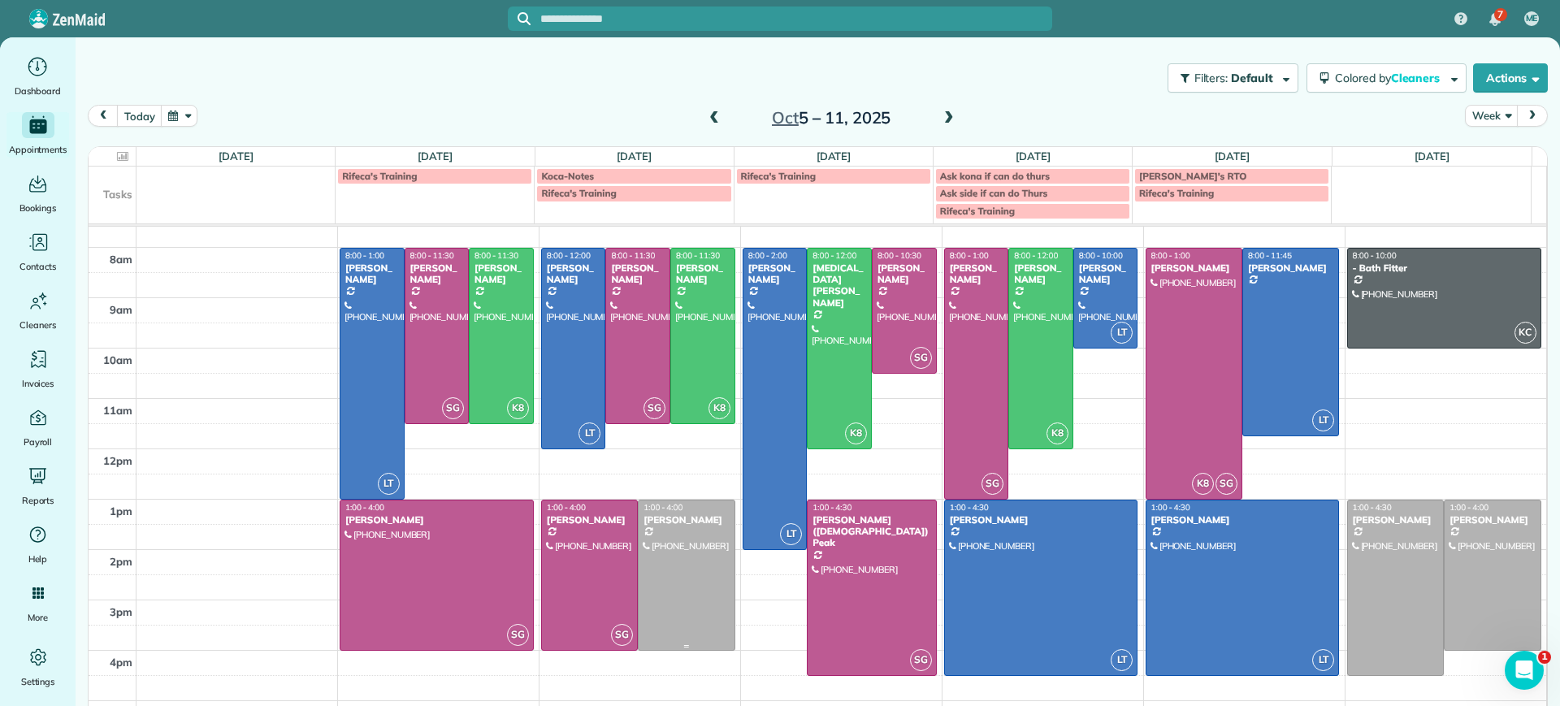
click at [707, 604] on div at bounding box center [685, 574] width 95 height 149
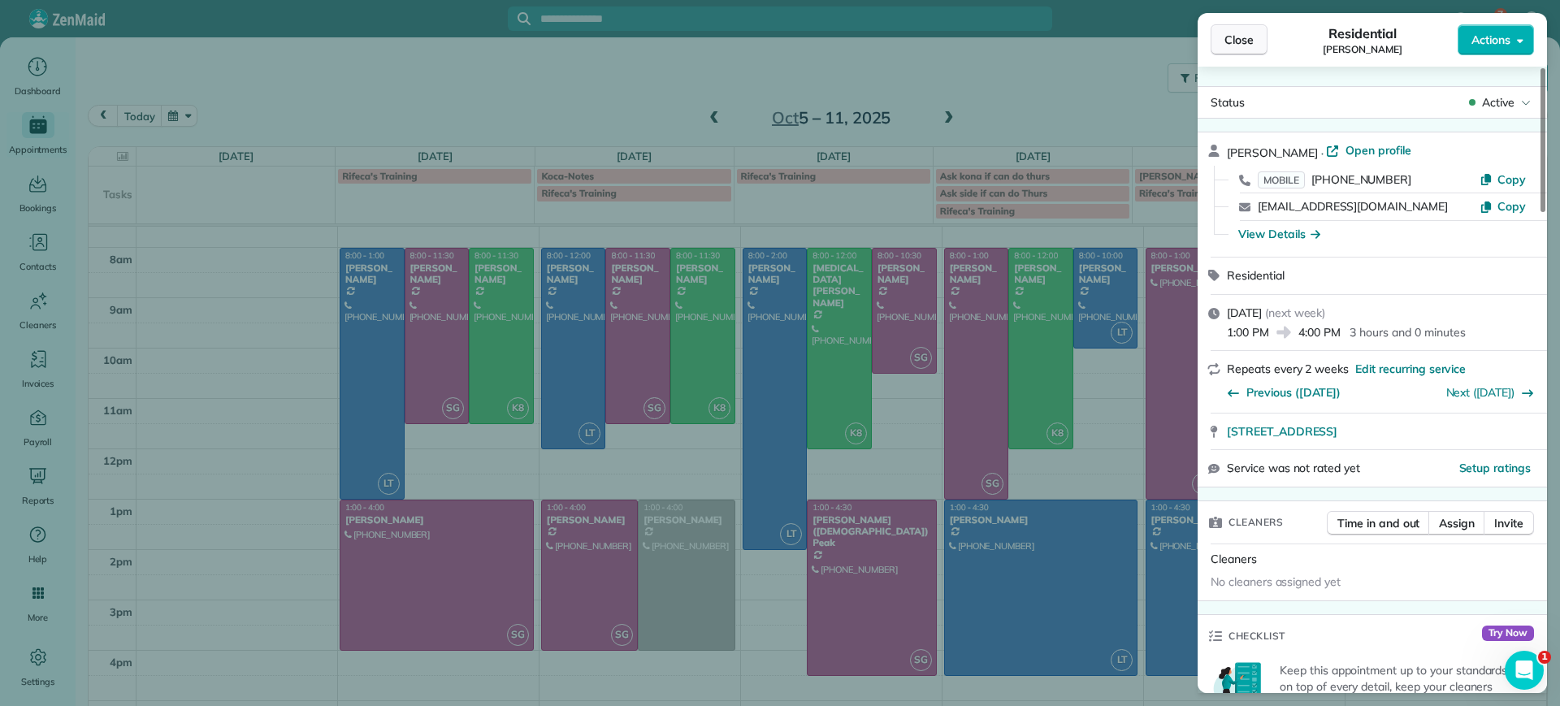
click at [1223, 40] on button "Close" at bounding box center [1238, 39] width 57 height 31
